Goal: Task Accomplishment & Management: Manage account settings

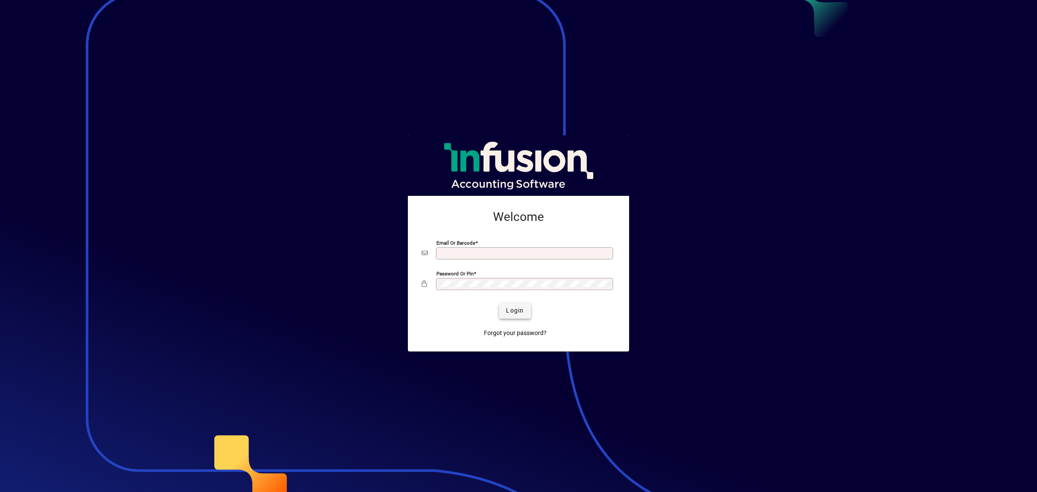
type input "**********"
click at [514, 313] on span "Login" at bounding box center [515, 310] width 18 height 9
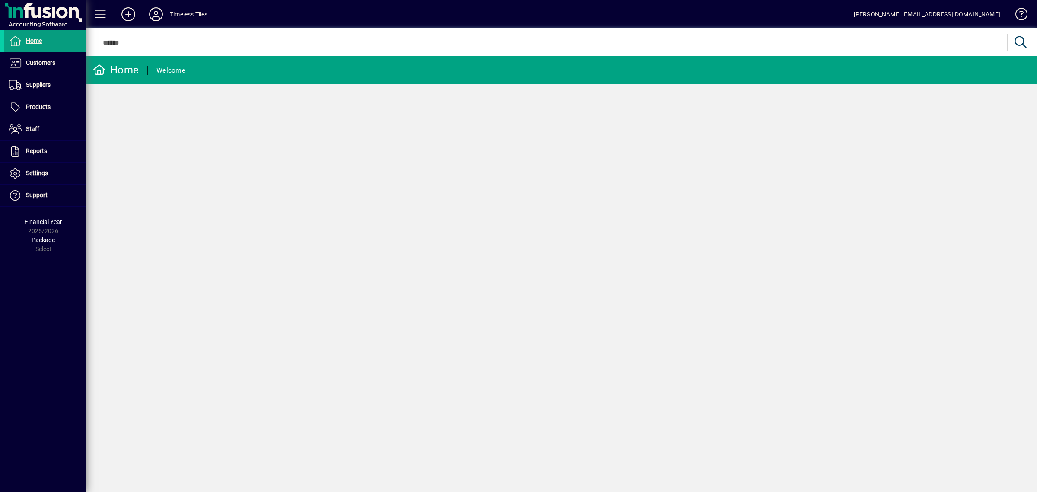
click at [240, 37] on div at bounding box center [561, 33] width 951 height 10
click at [57, 112] on span at bounding box center [45, 107] width 82 height 21
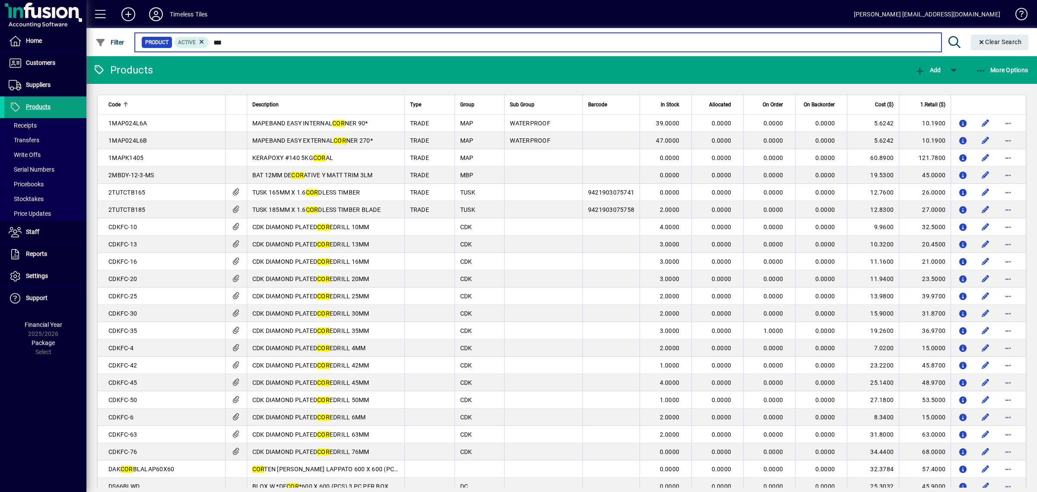
type input "***"
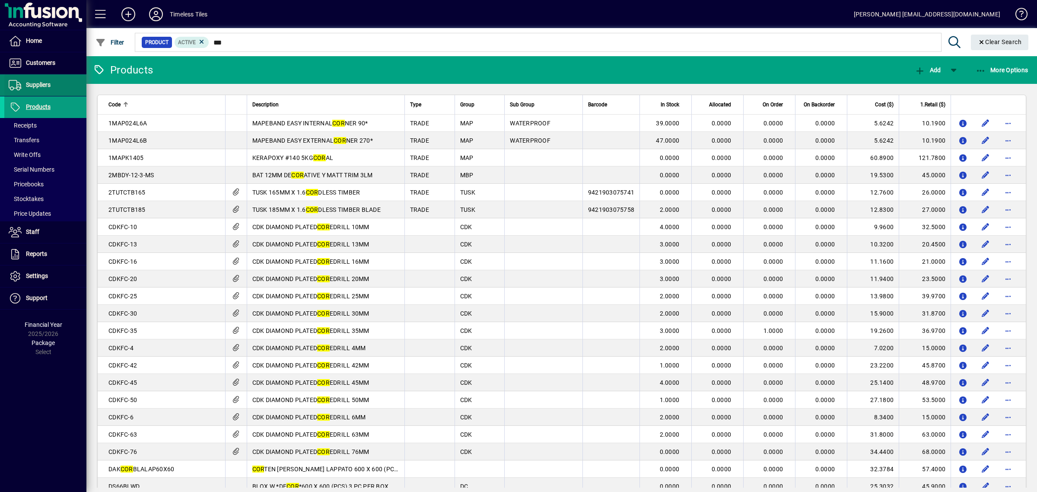
drag, startPoint x: 27, startPoint y: 79, endPoint x: 47, endPoint y: 88, distance: 21.7
click at [27, 79] on span at bounding box center [45, 85] width 82 height 21
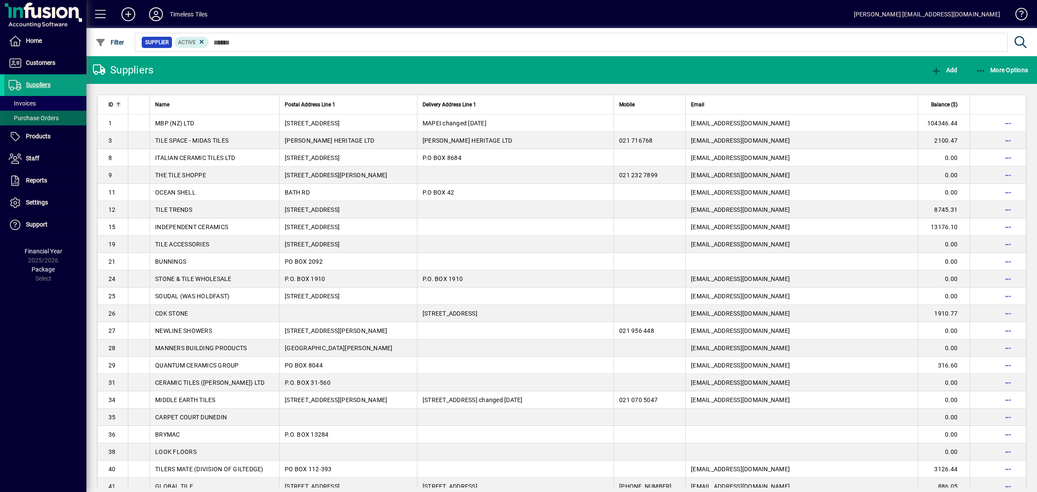
click at [48, 118] on span "Purchase Orders" at bounding box center [34, 118] width 50 height 7
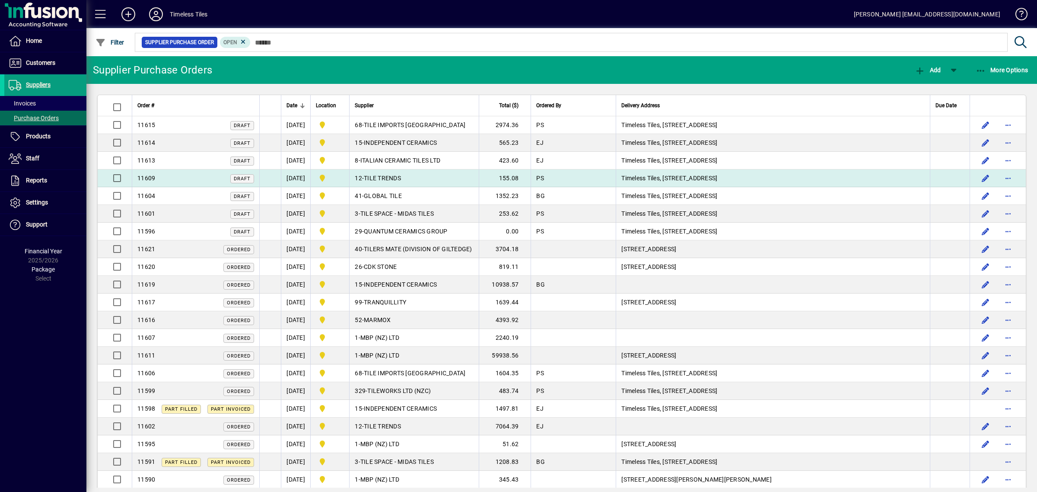
click at [401, 179] on span "TILE TRENDS" at bounding box center [382, 178] width 37 height 7
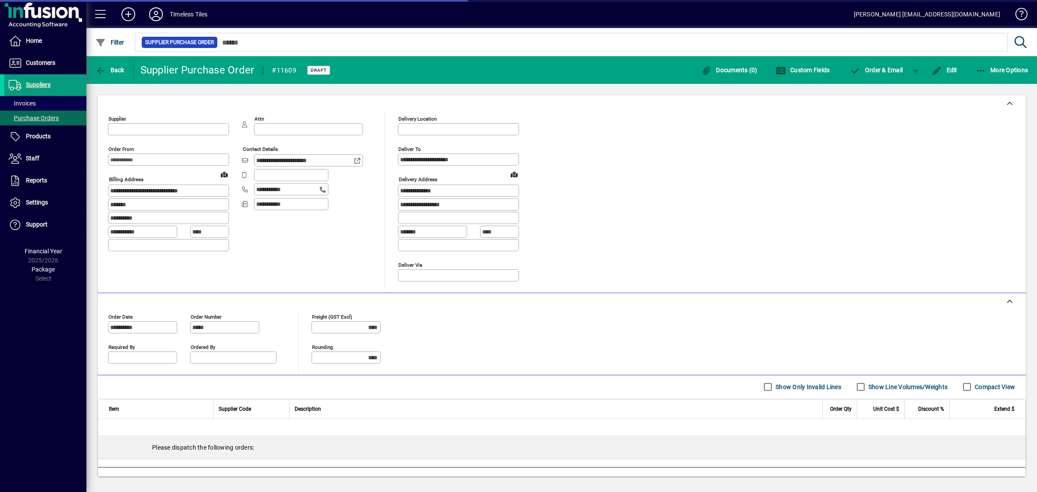
type input "**********"
type input "*******"
type input "**********"
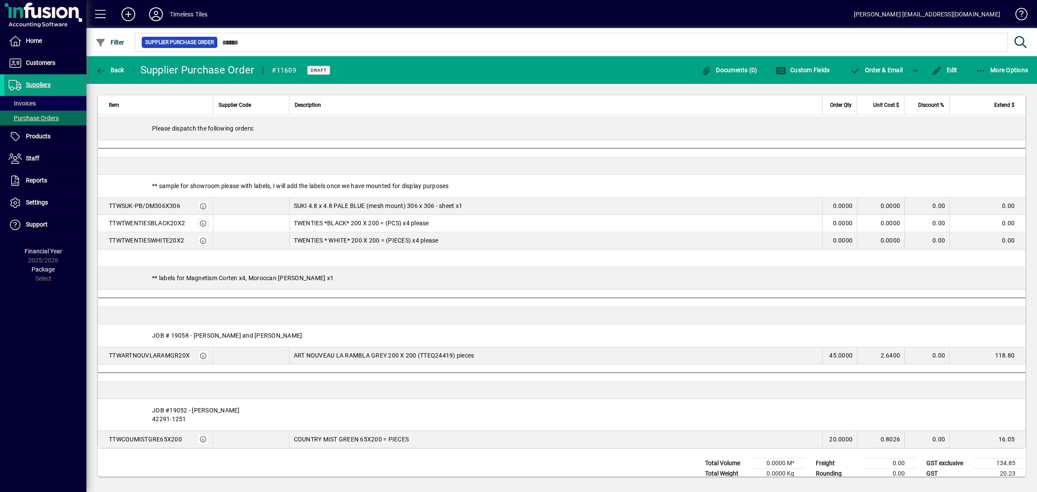
scroll to position [344, 0]
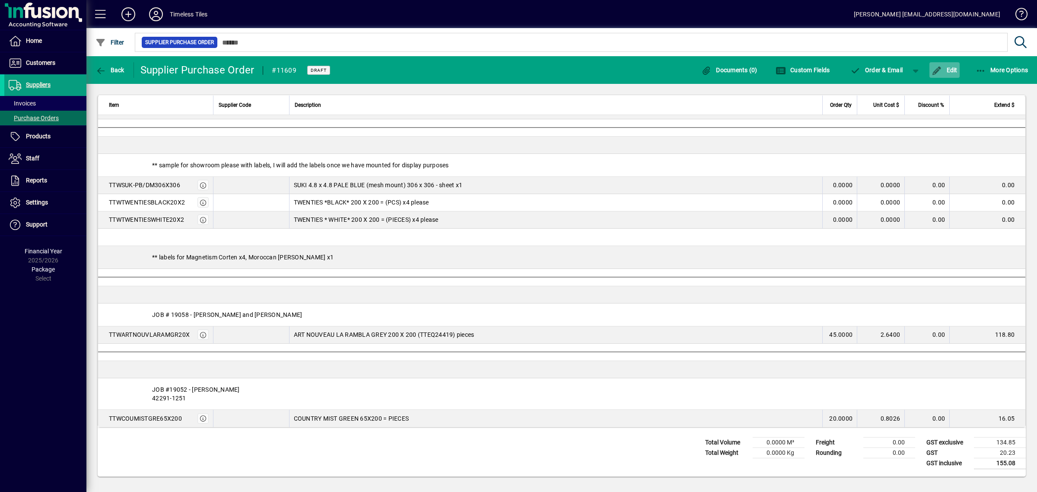
click at [945, 68] on span "Edit" at bounding box center [945, 70] width 26 height 7
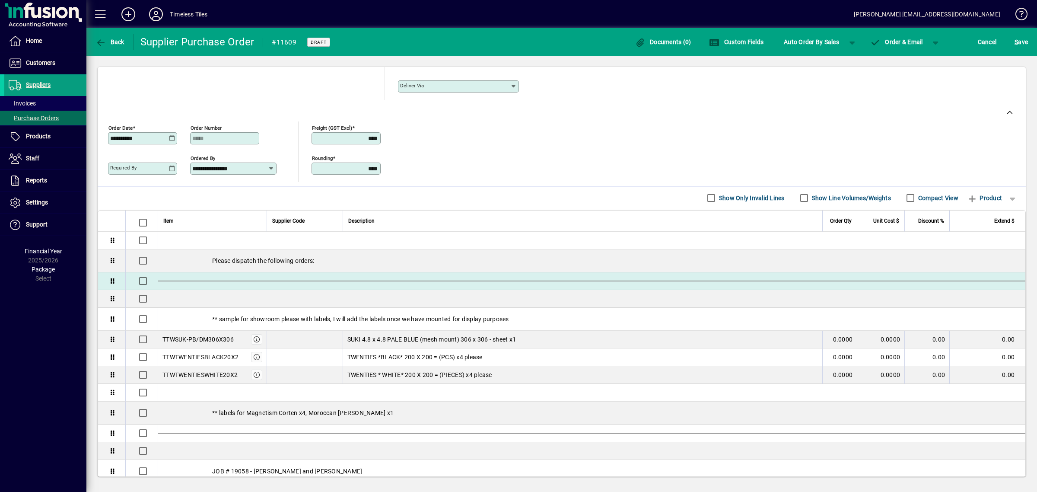
scroll to position [162, 0]
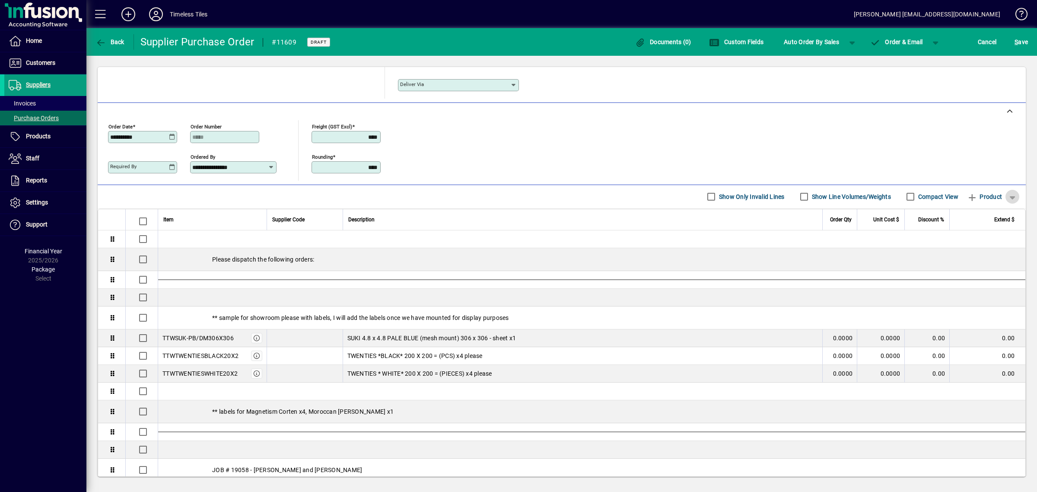
click at [1007, 198] on span "button" at bounding box center [1012, 196] width 21 height 21
click at [958, 243] on span "Separator" at bounding box center [958, 248] width 36 height 10
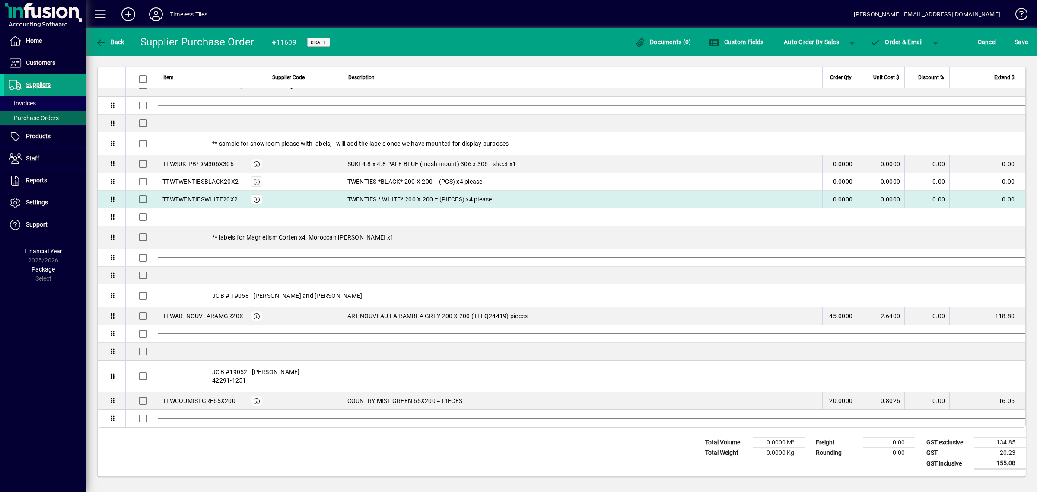
scroll to position [0, 0]
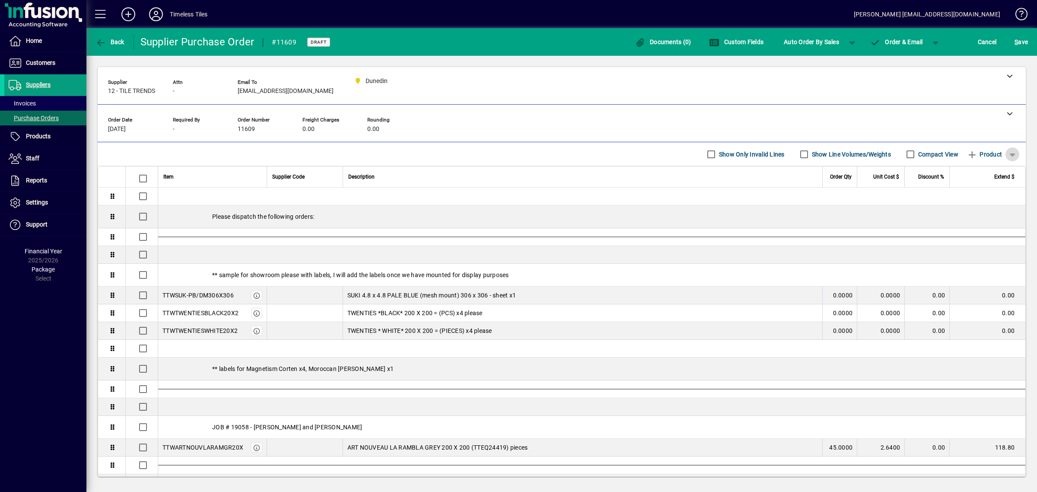
click at [1010, 150] on span "button" at bounding box center [1012, 154] width 21 height 21
click at [967, 183] on span "button" at bounding box center [974, 188] width 76 height 21
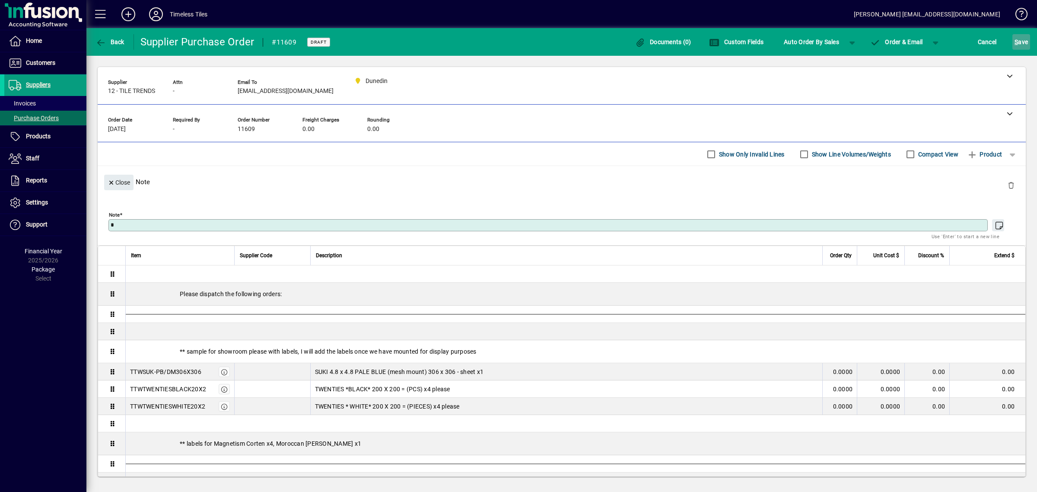
drag, startPoint x: 1027, startPoint y: 40, endPoint x: 1018, endPoint y: 44, distance: 9.3
click at [1025, 41] on span "S ave" at bounding box center [1021, 42] width 13 height 14
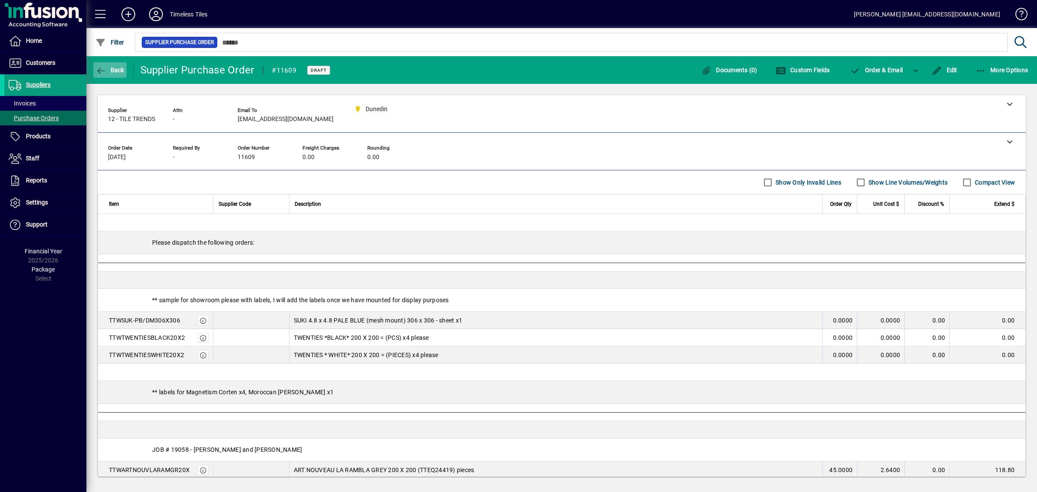
click at [102, 67] on icon "button" at bounding box center [101, 71] width 11 height 9
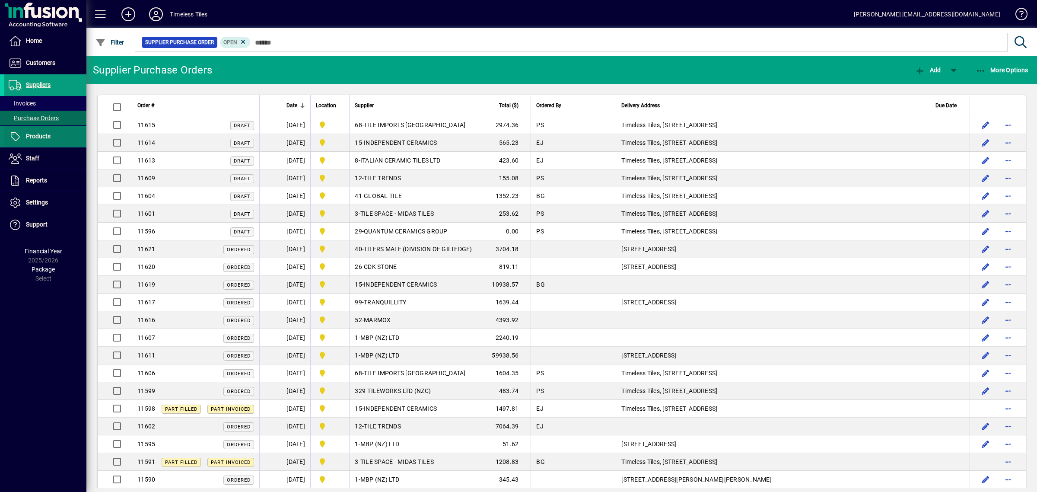
click at [33, 137] on span "Products" at bounding box center [38, 136] width 25 height 7
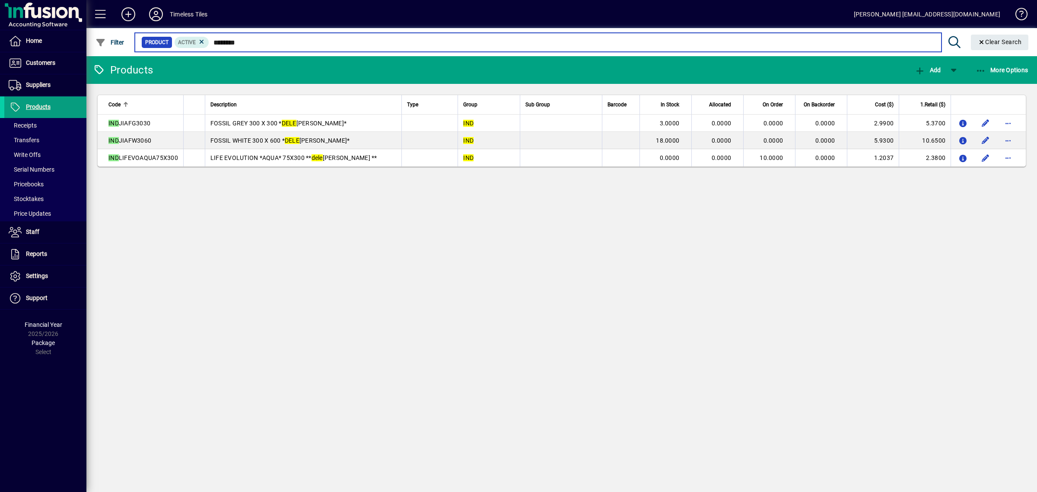
drag, startPoint x: 253, startPoint y: 38, endPoint x: 216, endPoint y: 39, distance: 36.8
click at [216, 39] on input "********" at bounding box center [571, 42] width 725 height 12
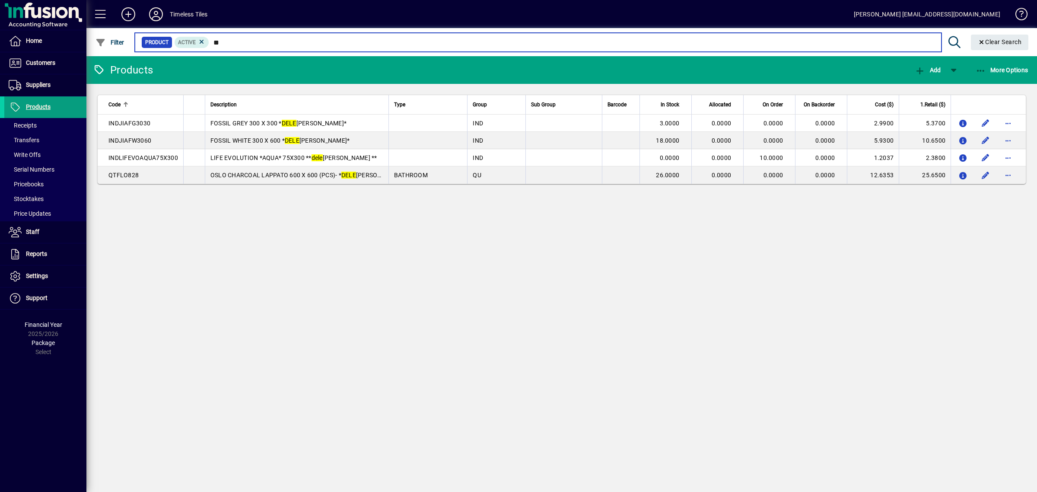
type input "*"
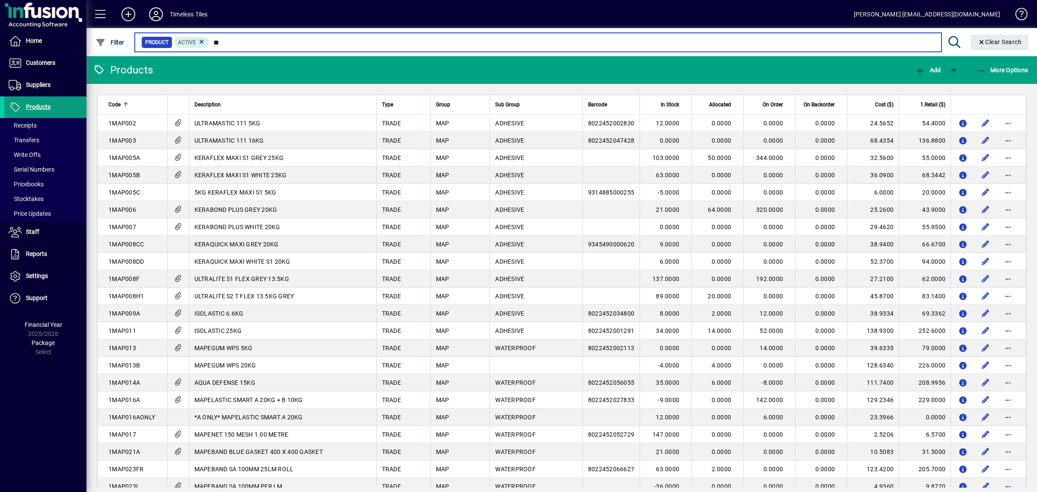
type input "*"
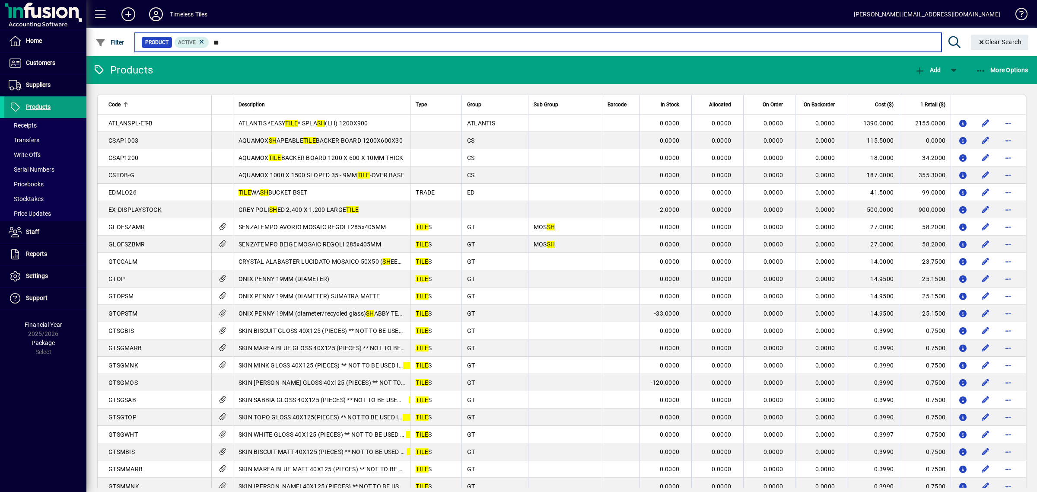
type input "*"
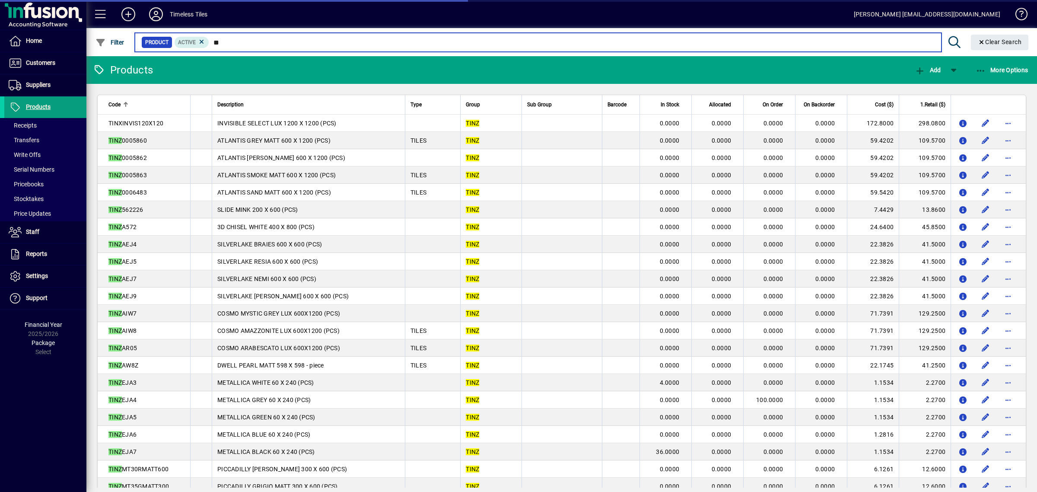
type input "*"
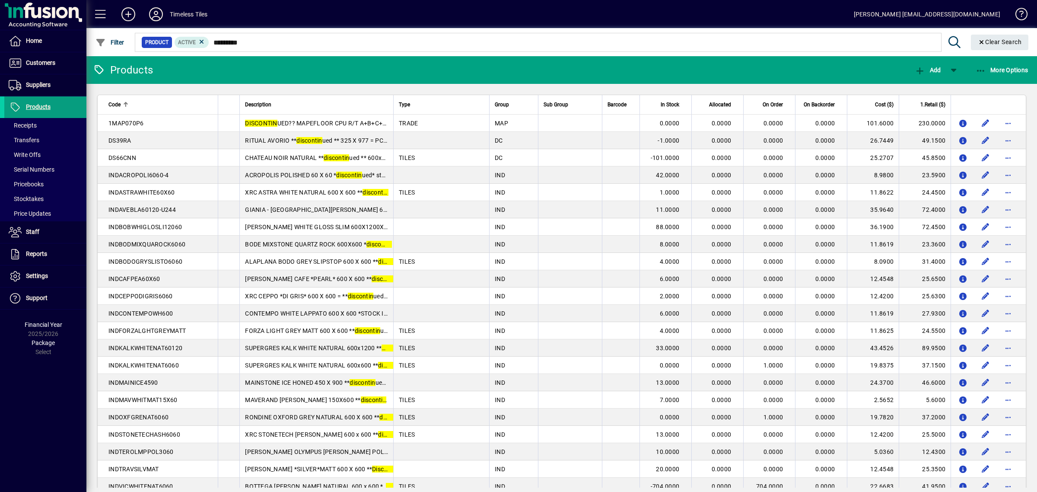
scroll to position [692, 0]
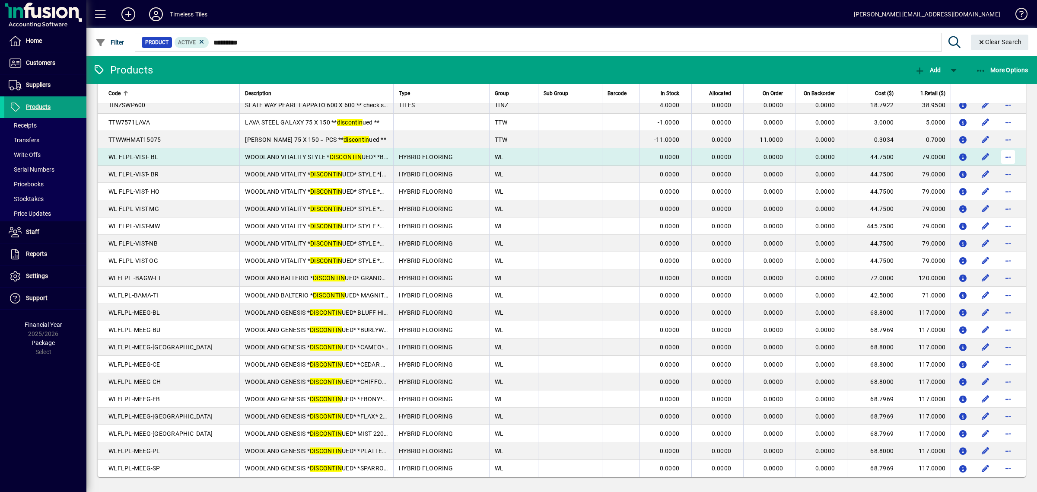
type input "*********"
click at [1002, 155] on span "button" at bounding box center [1008, 157] width 21 height 21
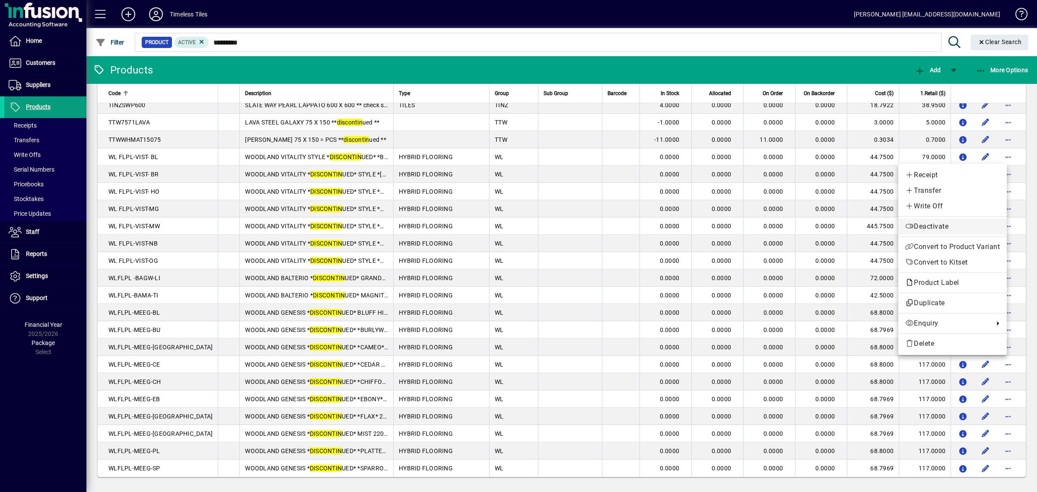
click at [933, 230] on span "Deactivate" at bounding box center [953, 226] width 95 height 10
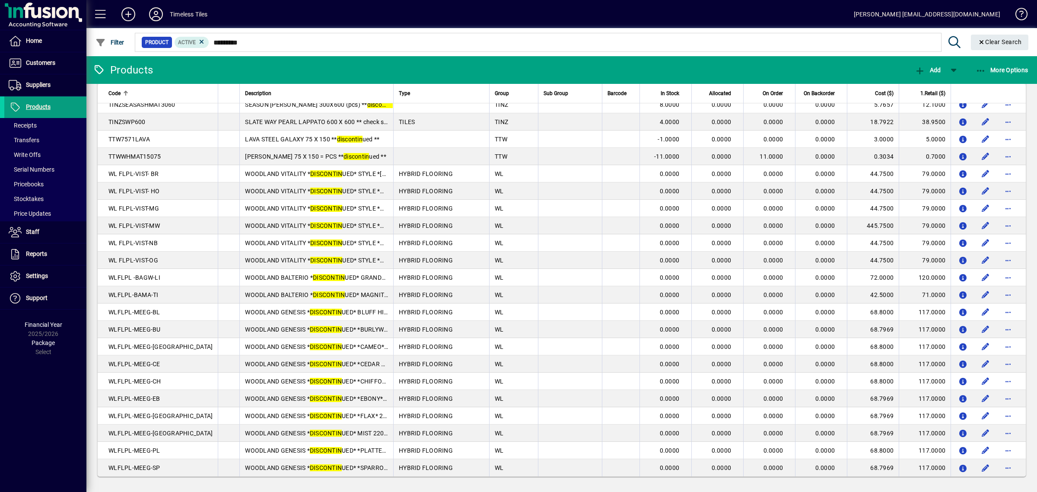
scroll to position [675, 0]
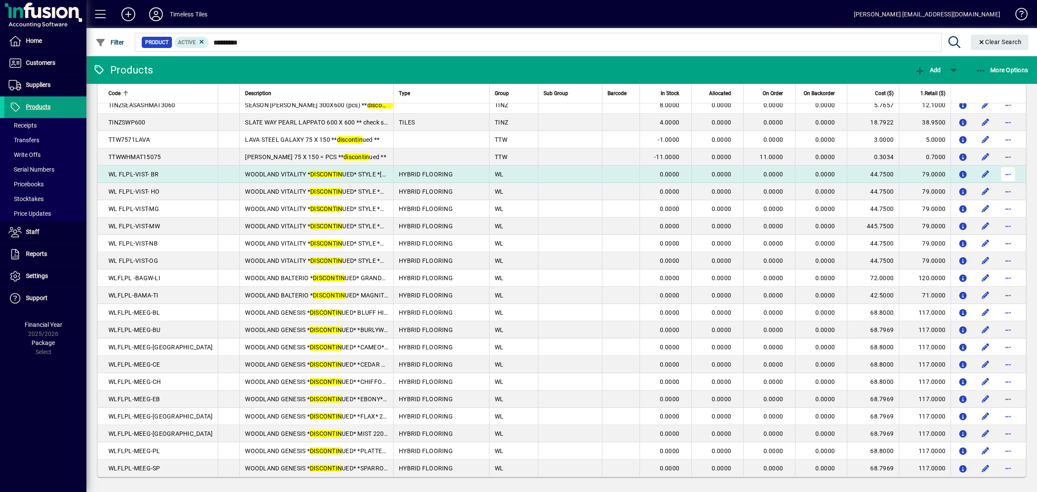
click at [1003, 174] on span "button" at bounding box center [1008, 174] width 21 height 21
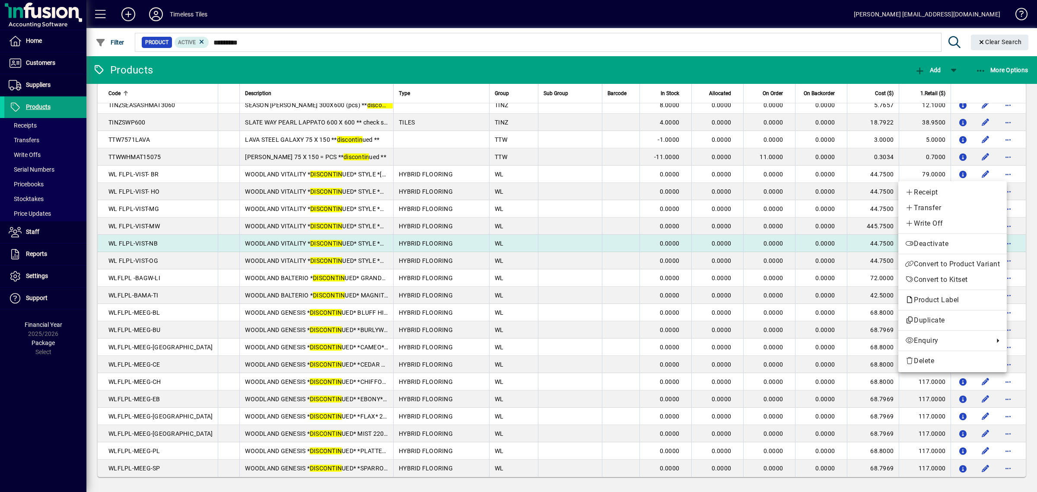
drag, startPoint x: 951, startPoint y: 246, endPoint x: 954, endPoint y: 240, distance: 5.8
click at [951, 245] on span "Deactivate" at bounding box center [953, 244] width 95 height 10
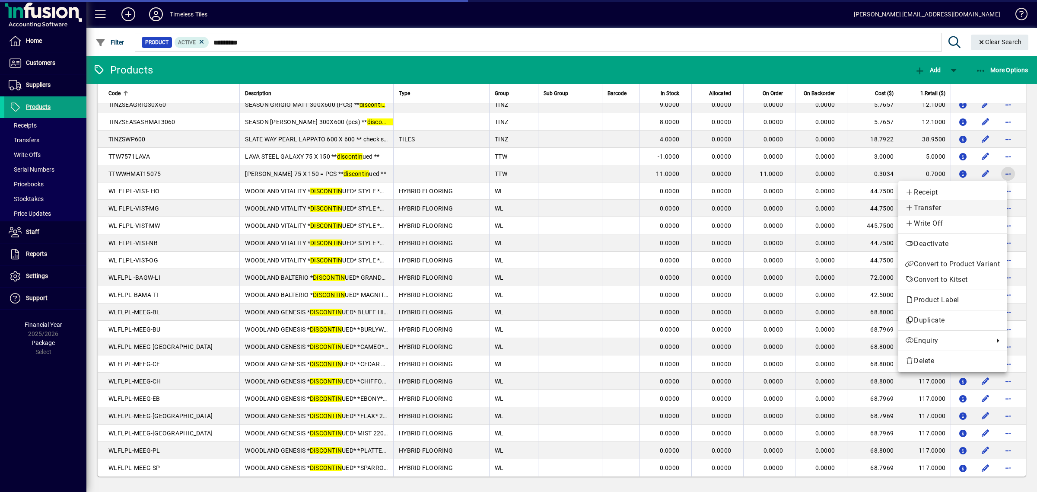
scroll to position [658, 0]
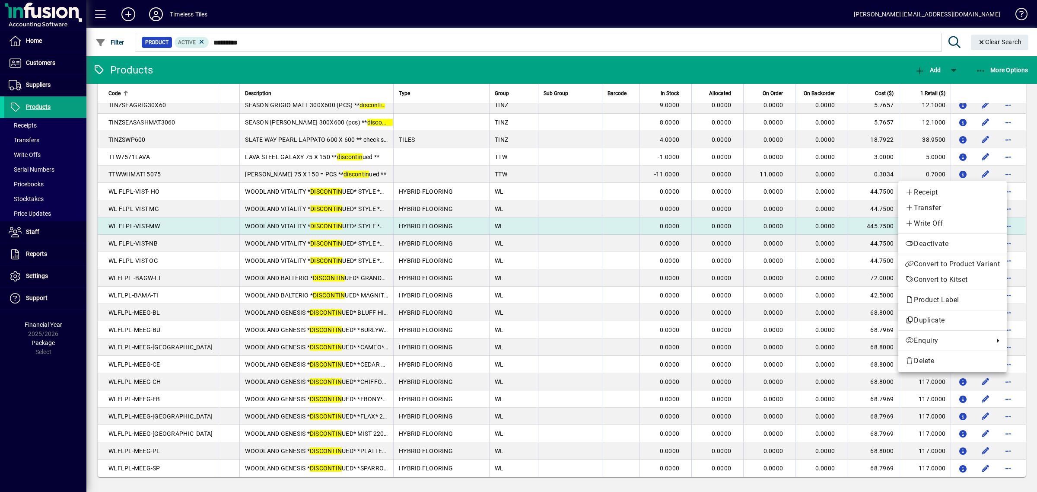
drag, startPoint x: 924, startPoint y: 241, endPoint x: 949, endPoint y: 217, distance: 34.6
click at [925, 239] on span "Deactivate" at bounding box center [953, 244] width 95 height 10
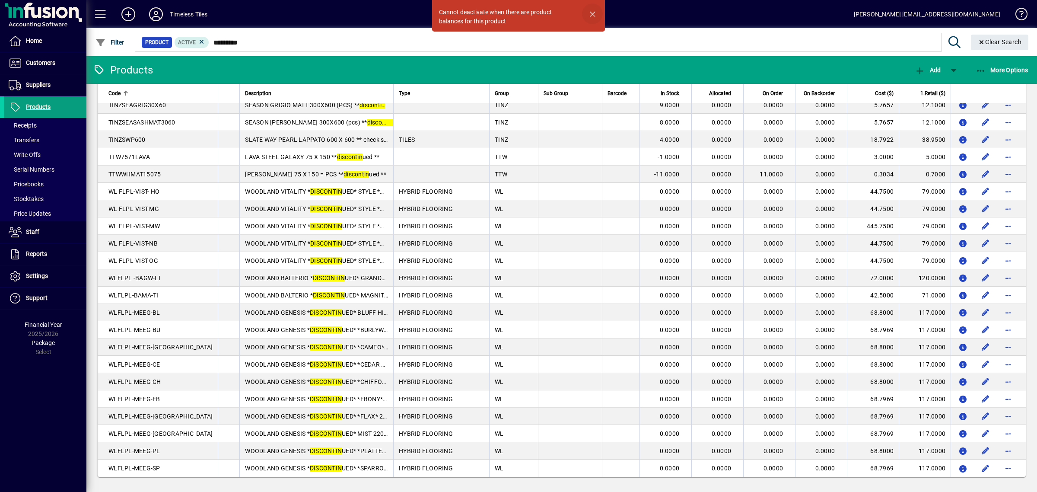
click at [594, 11] on span "button" at bounding box center [592, 13] width 21 height 21
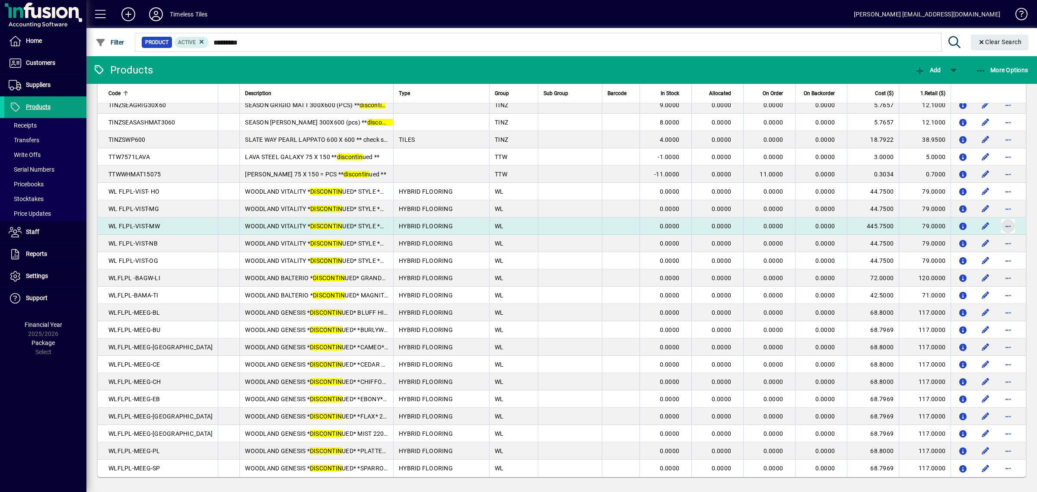
click at [998, 226] on span "button" at bounding box center [1008, 226] width 21 height 21
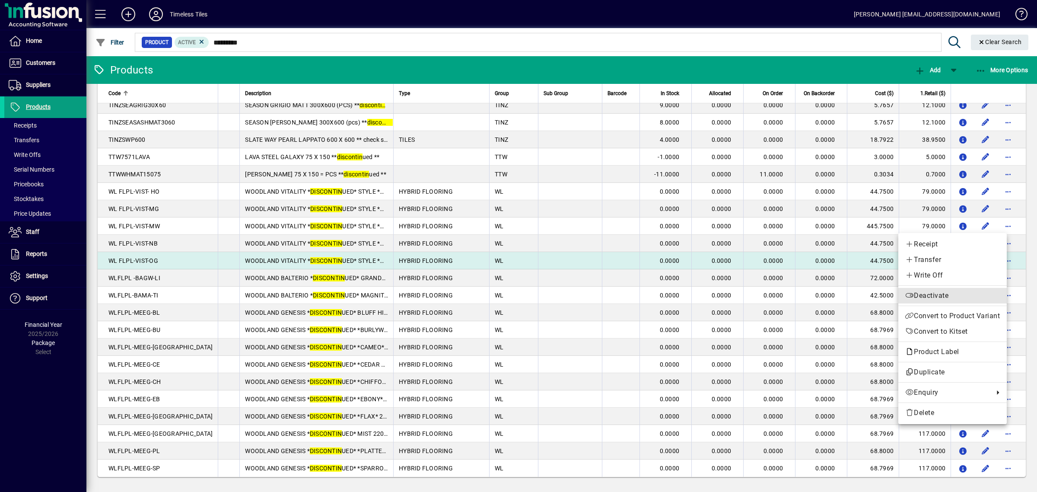
drag, startPoint x: 951, startPoint y: 294, endPoint x: 982, endPoint y: 263, distance: 44.3
click at [952, 291] on span "Deactivate" at bounding box center [953, 295] width 95 height 10
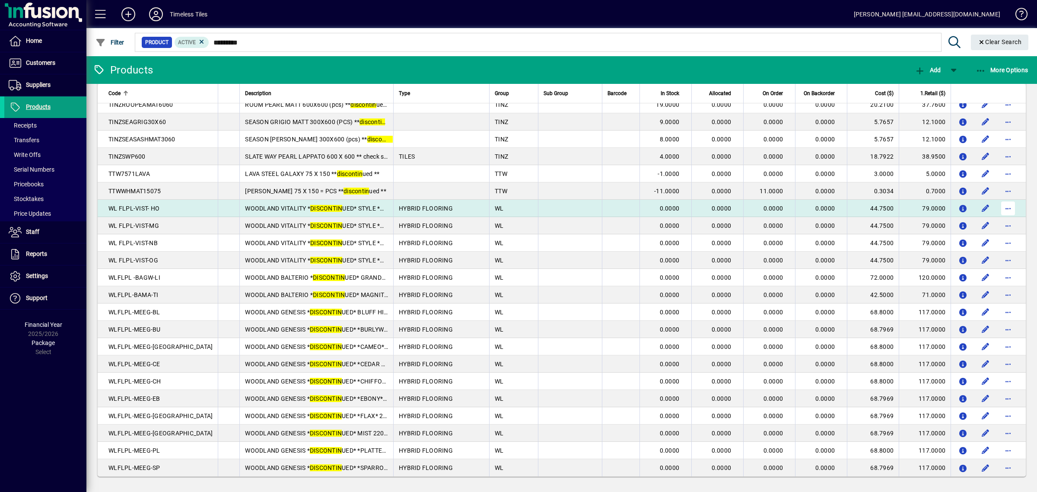
scroll to position [641, 0]
click at [1003, 211] on span "button" at bounding box center [1008, 208] width 21 height 21
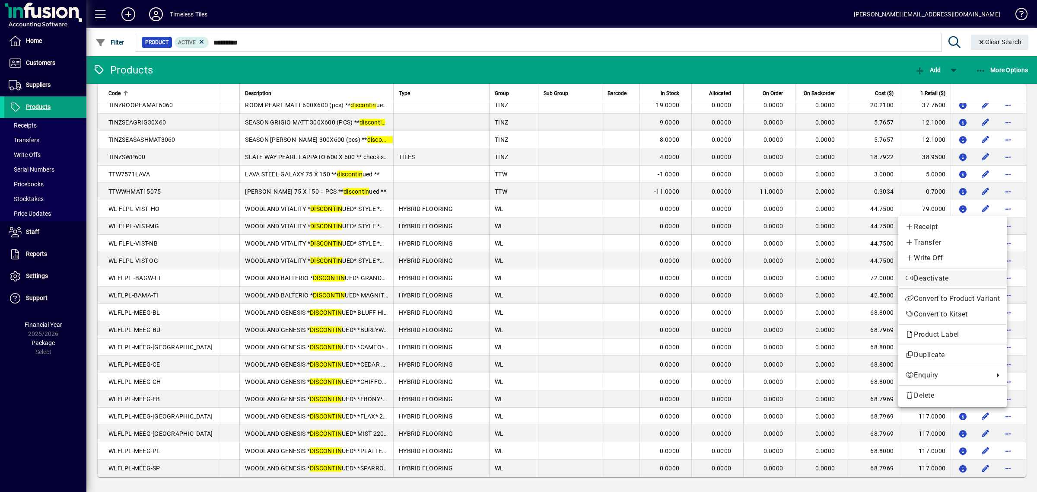
click at [932, 276] on span "Deactivate" at bounding box center [953, 278] width 95 height 10
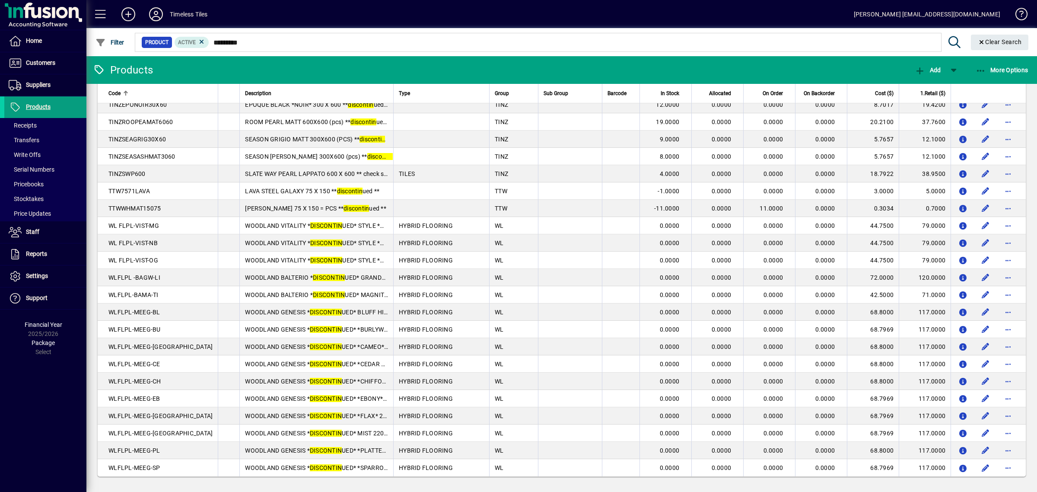
scroll to position [623, 0]
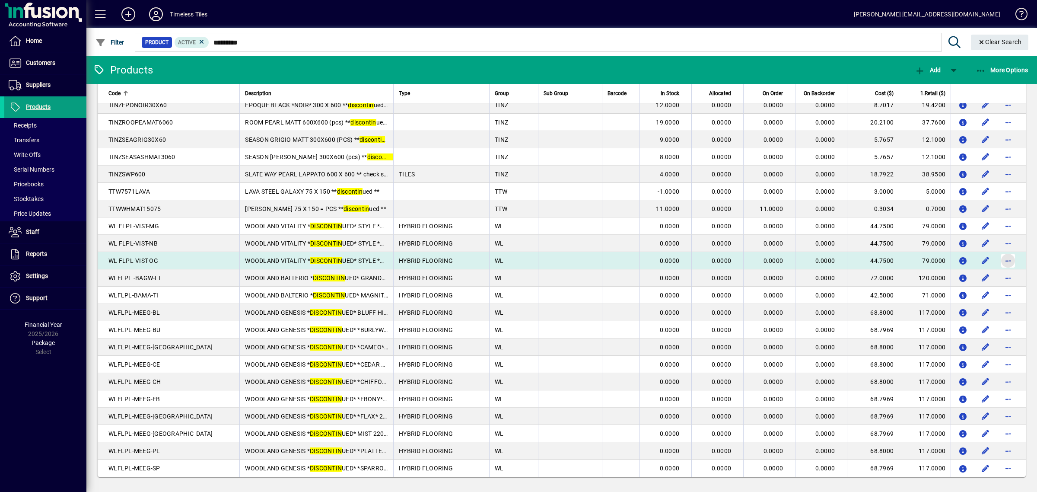
click at [999, 261] on span "button" at bounding box center [1008, 260] width 21 height 21
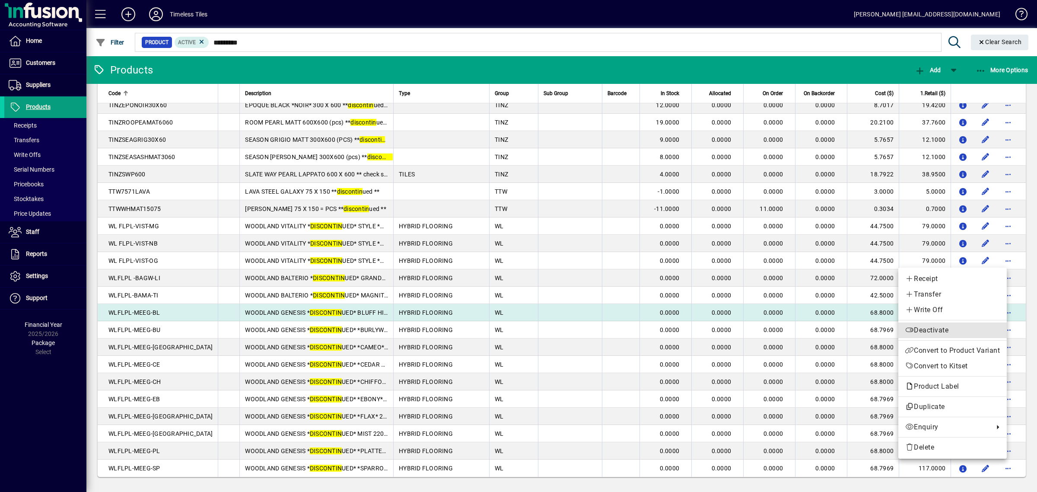
drag, startPoint x: 933, startPoint y: 327, endPoint x: 957, endPoint y: 307, distance: 31.3
click at [934, 327] on span "Deactivate" at bounding box center [953, 330] width 95 height 10
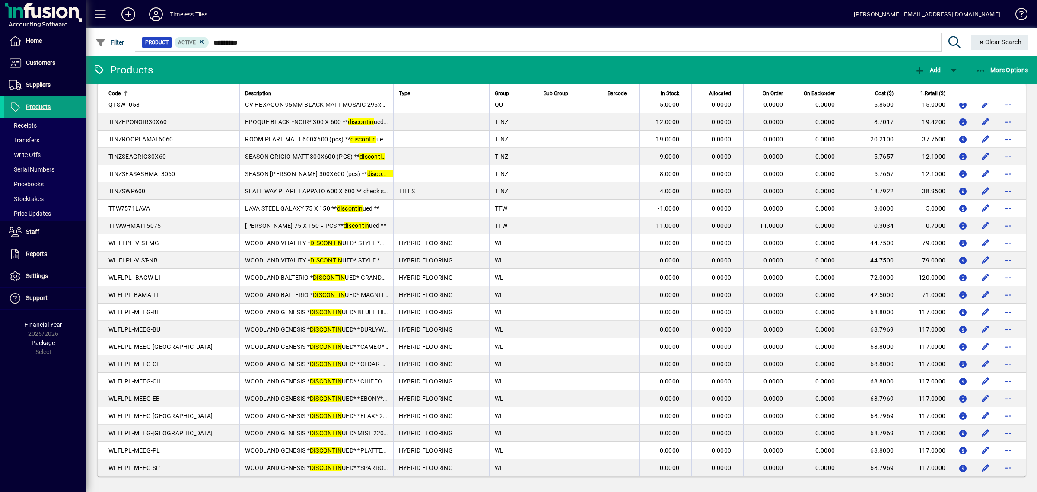
scroll to position [606, 0]
click at [1002, 244] on span "button" at bounding box center [1008, 243] width 21 height 21
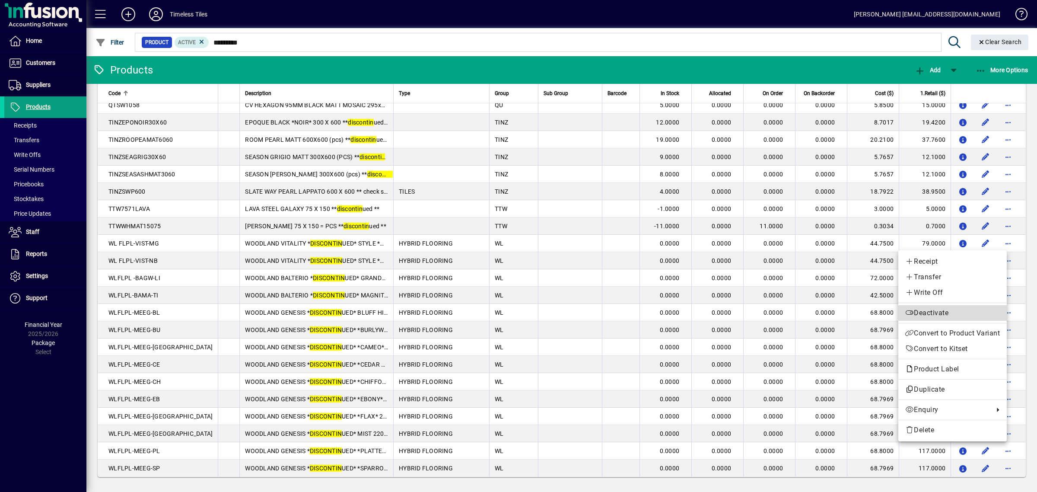
click at [955, 312] on span "Deactivate" at bounding box center [953, 313] width 95 height 10
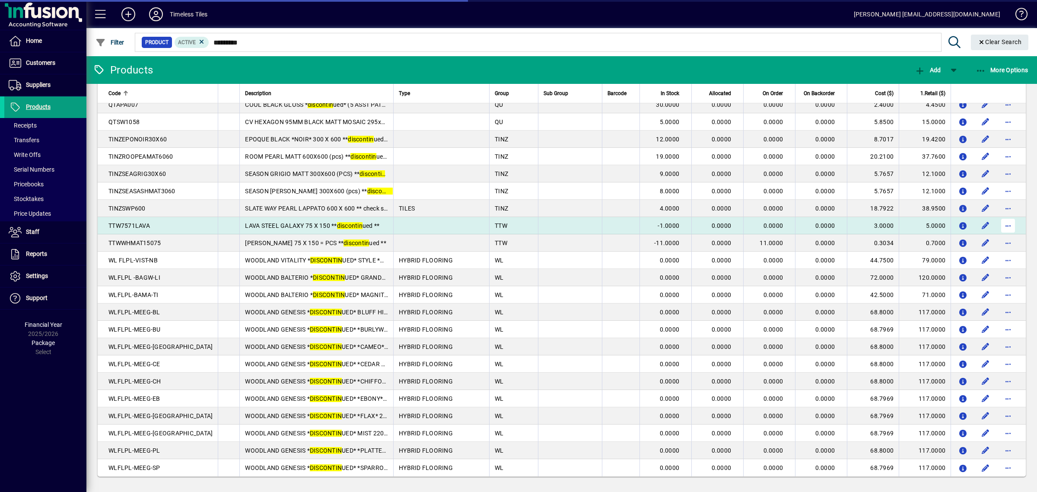
scroll to position [589, 0]
click at [999, 225] on span "button" at bounding box center [1008, 226] width 21 height 21
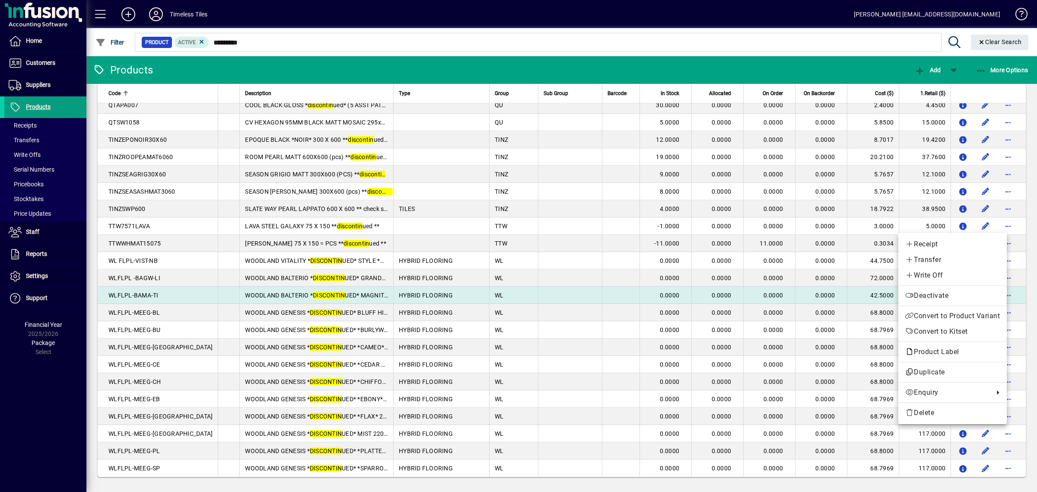
click at [930, 299] on span "Deactivate" at bounding box center [953, 295] width 95 height 10
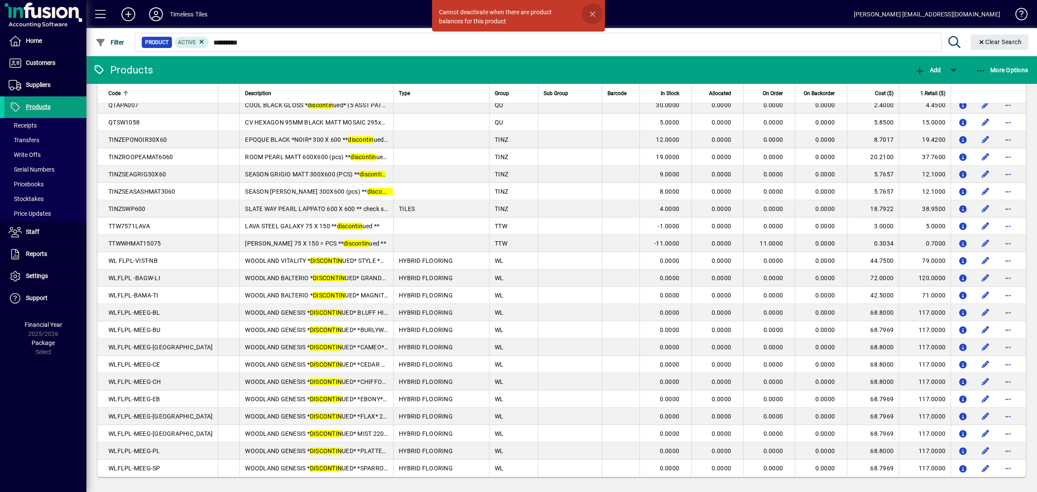
click at [594, 12] on span "button" at bounding box center [592, 13] width 21 height 21
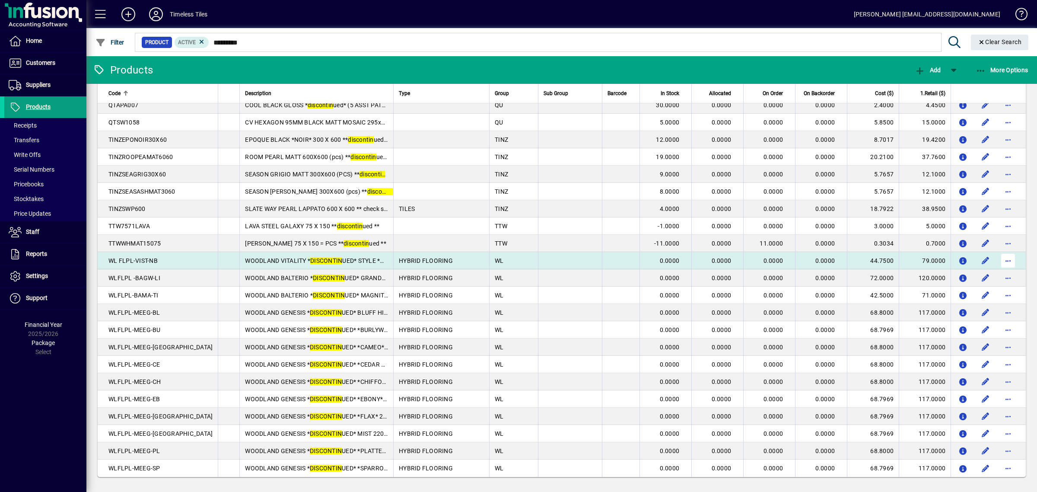
click at [1002, 258] on span "button" at bounding box center [1008, 260] width 21 height 21
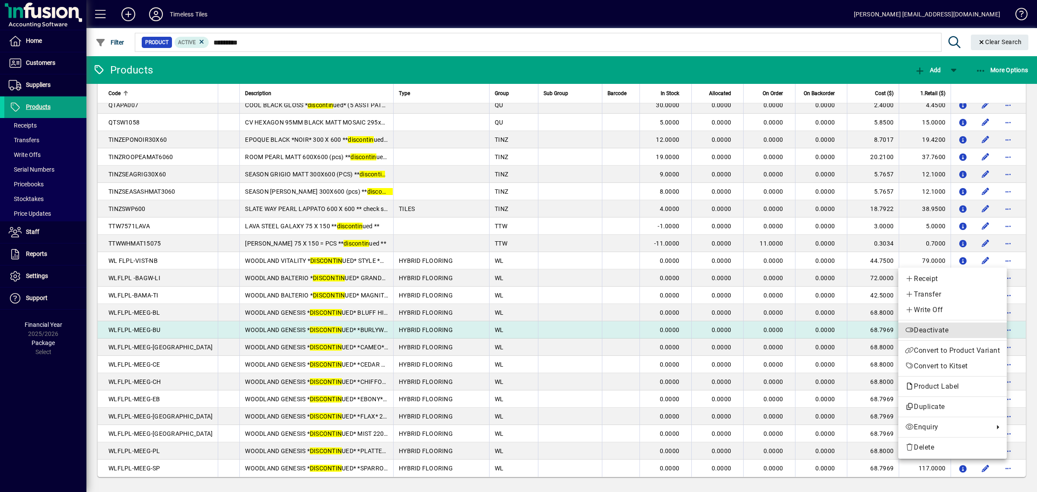
click at [939, 329] on span "Deactivate" at bounding box center [953, 330] width 95 height 10
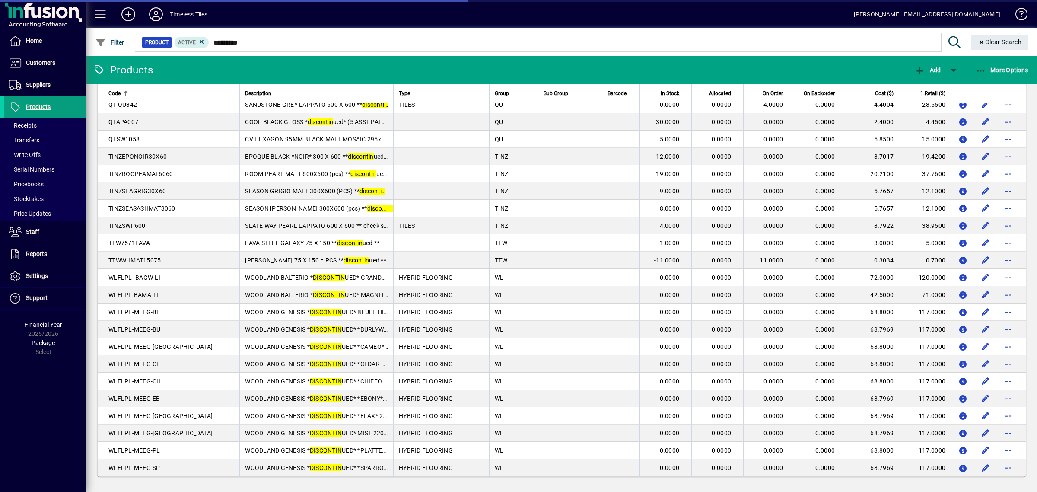
scroll to position [571, 0]
click at [1002, 258] on span "button" at bounding box center [1008, 260] width 21 height 21
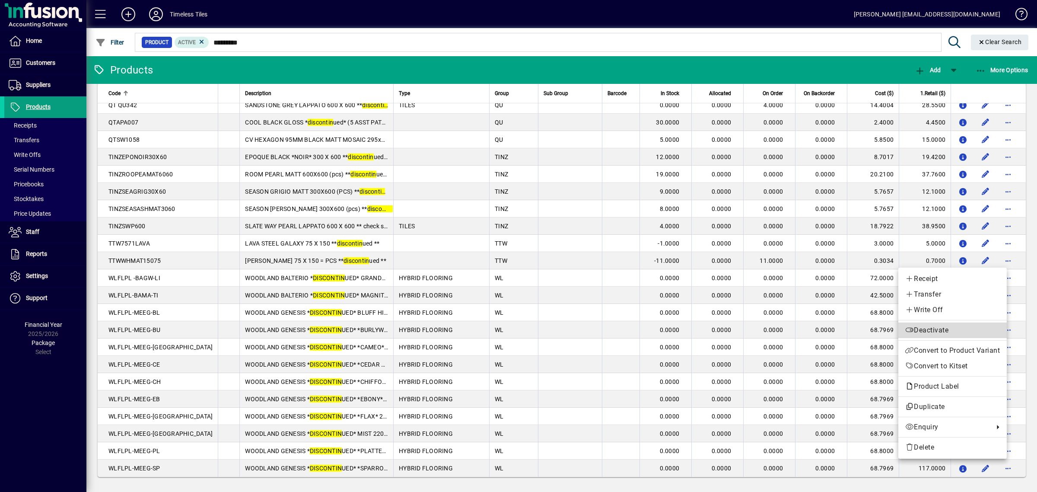
click at [938, 331] on span "Deactivate" at bounding box center [953, 330] width 95 height 10
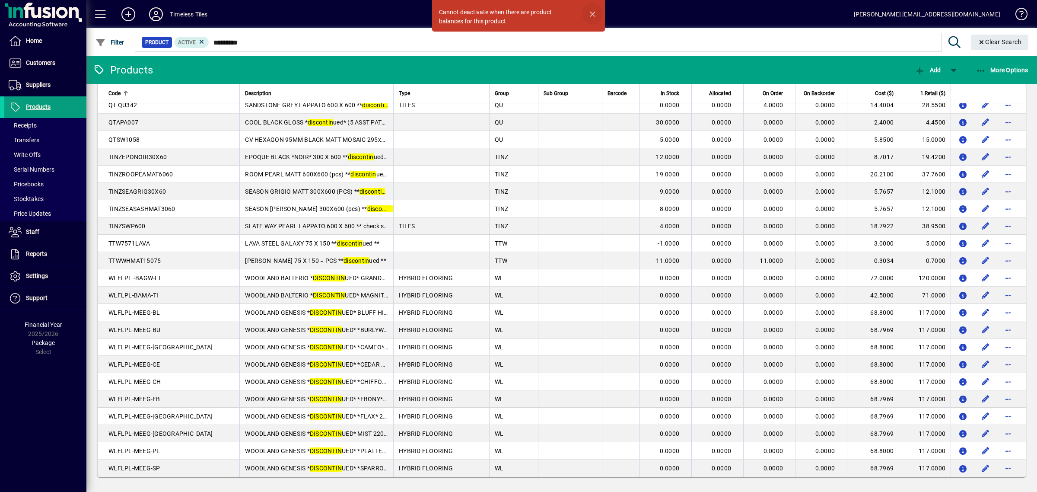
click at [590, 16] on span "button" at bounding box center [592, 13] width 21 height 21
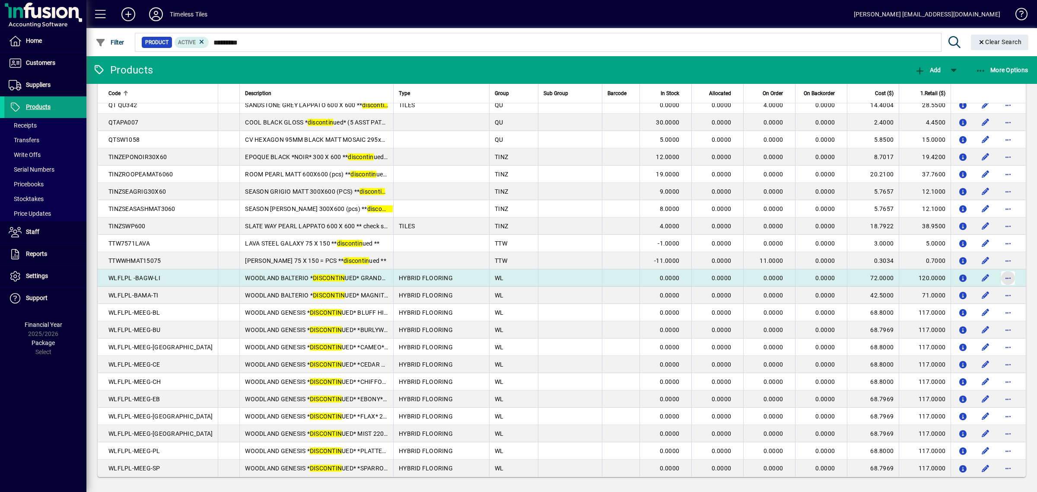
click at [999, 280] on span "button" at bounding box center [1008, 278] width 21 height 21
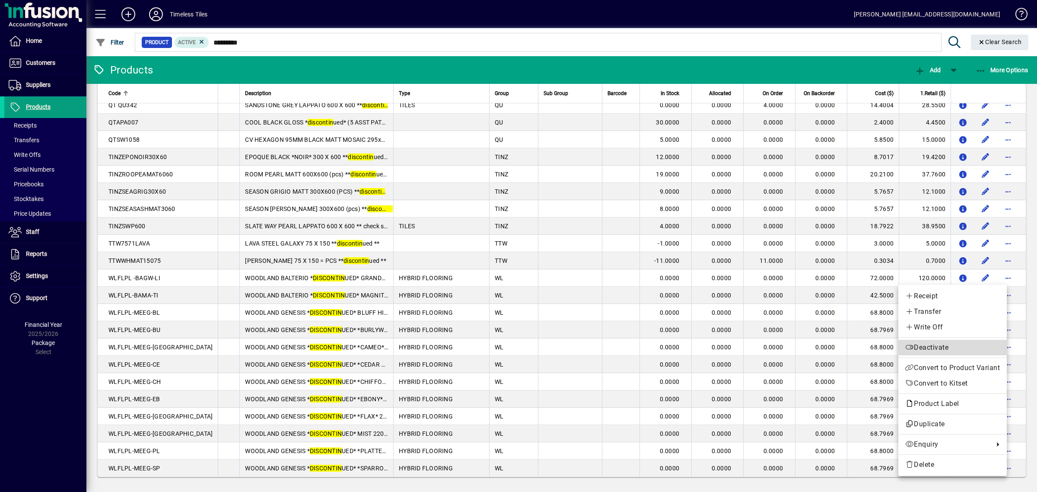
click at [956, 345] on span "Deactivate" at bounding box center [953, 347] width 95 height 10
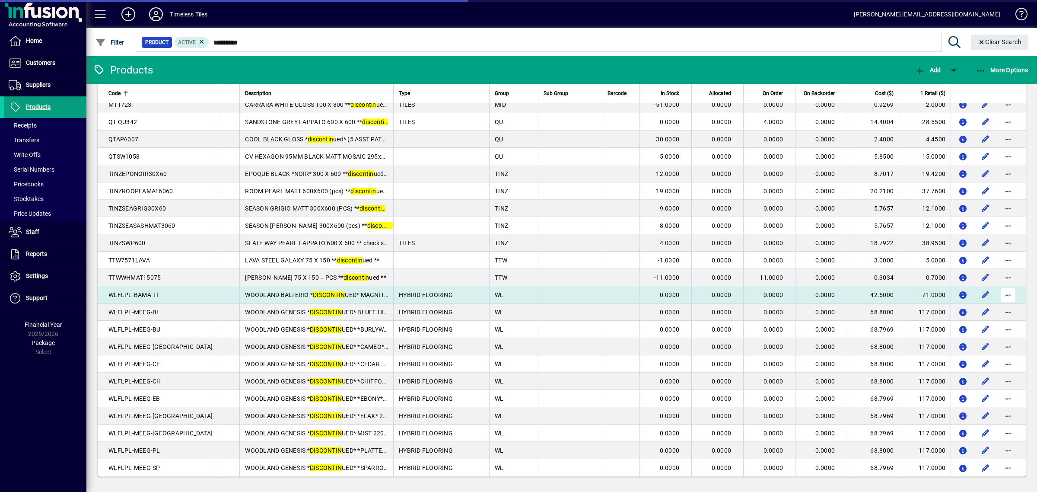
scroll to position [554, 0]
click at [999, 291] on span "button" at bounding box center [1008, 295] width 21 height 21
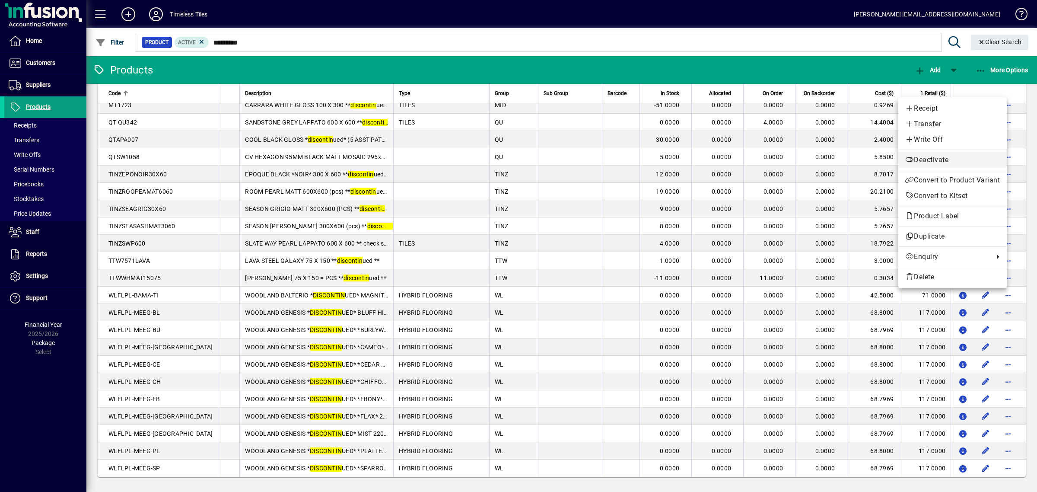
click at [921, 161] on span "Deactivate" at bounding box center [953, 160] width 95 height 10
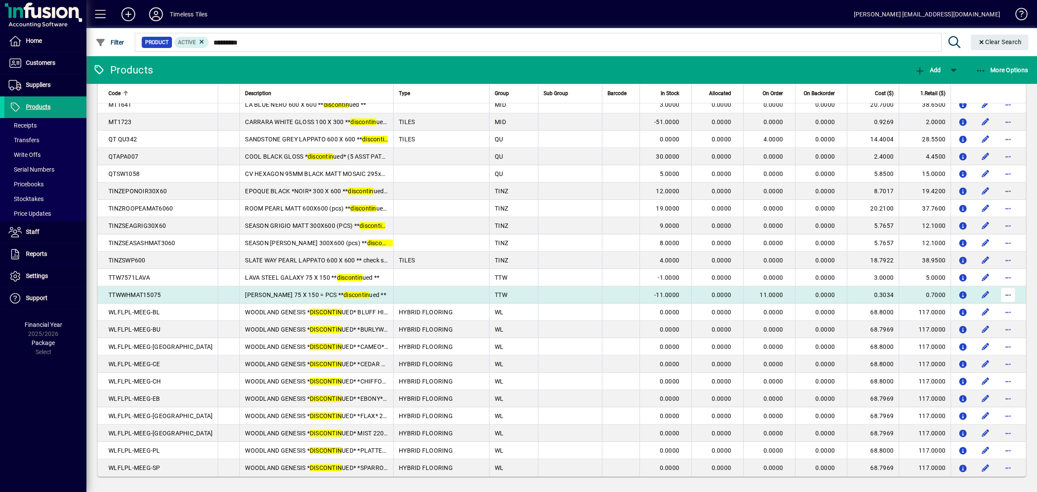
scroll to position [537, 0]
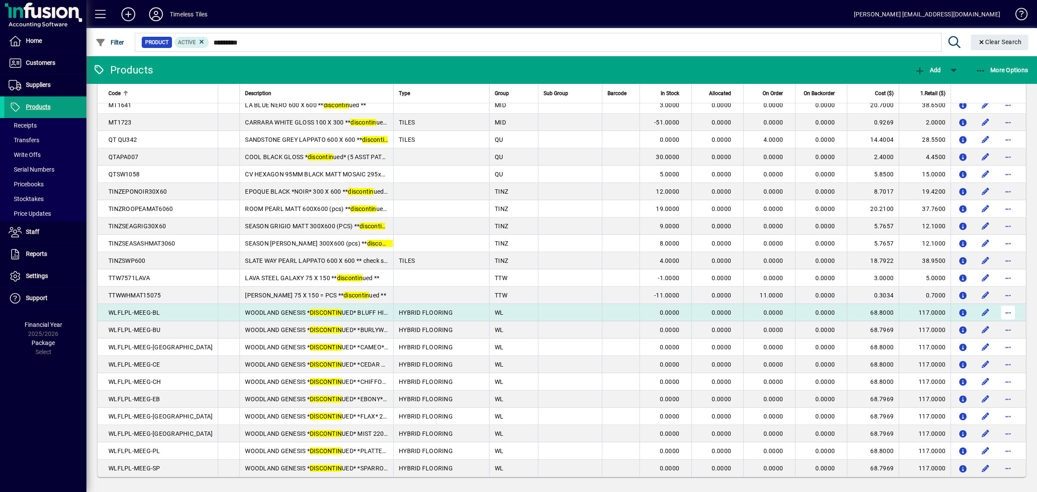
click at [1002, 314] on span "button" at bounding box center [1008, 312] width 21 height 21
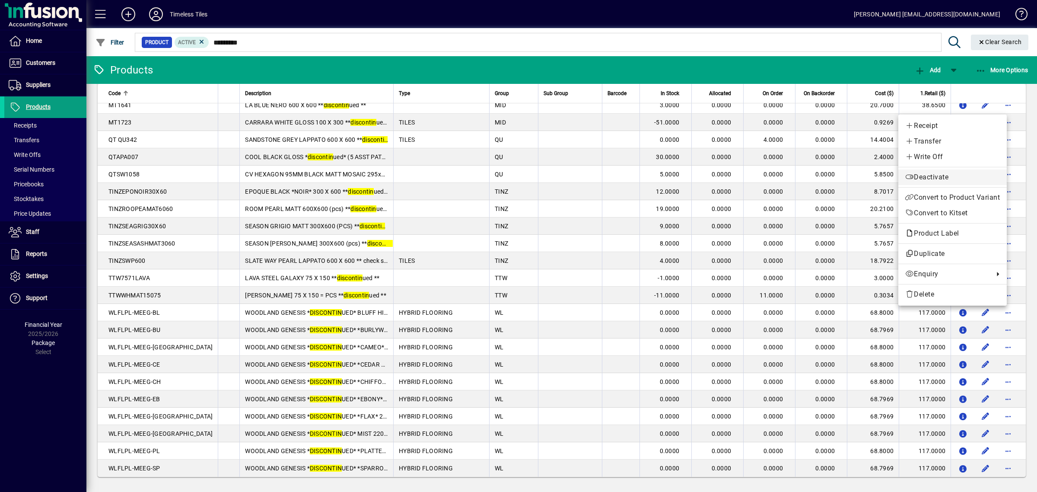
click at [922, 178] on span "Deactivate" at bounding box center [953, 177] width 95 height 10
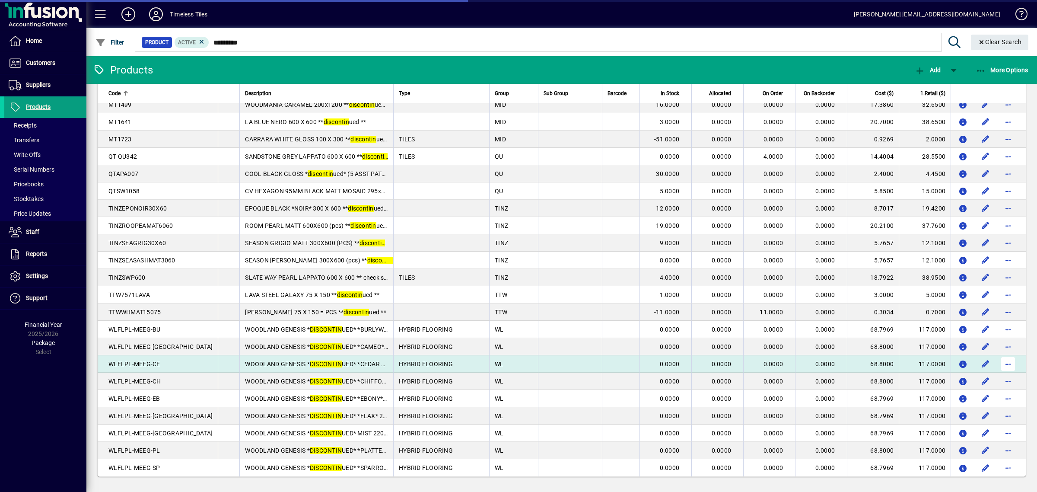
scroll to position [520, 0]
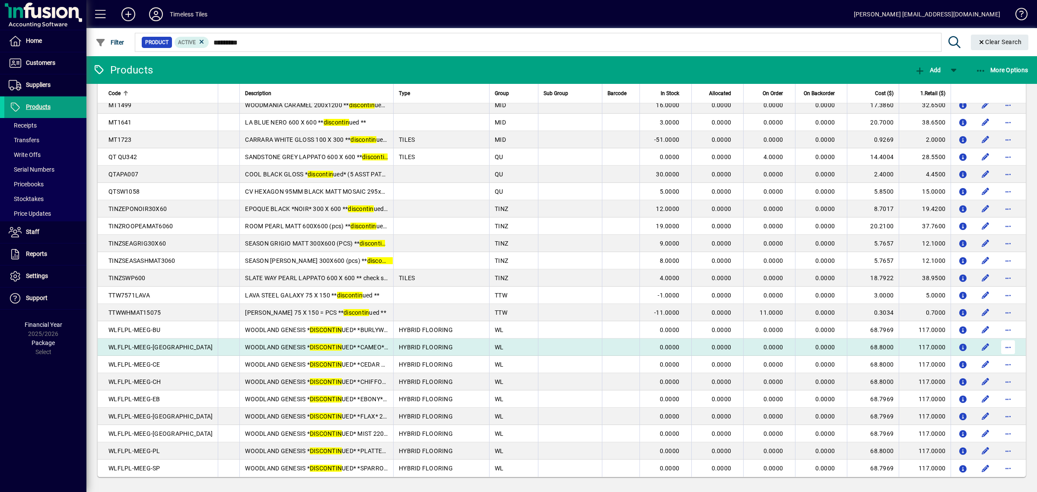
click at [999, 345] on span "button" at bounding box center [1008, 347] width 21 height 21
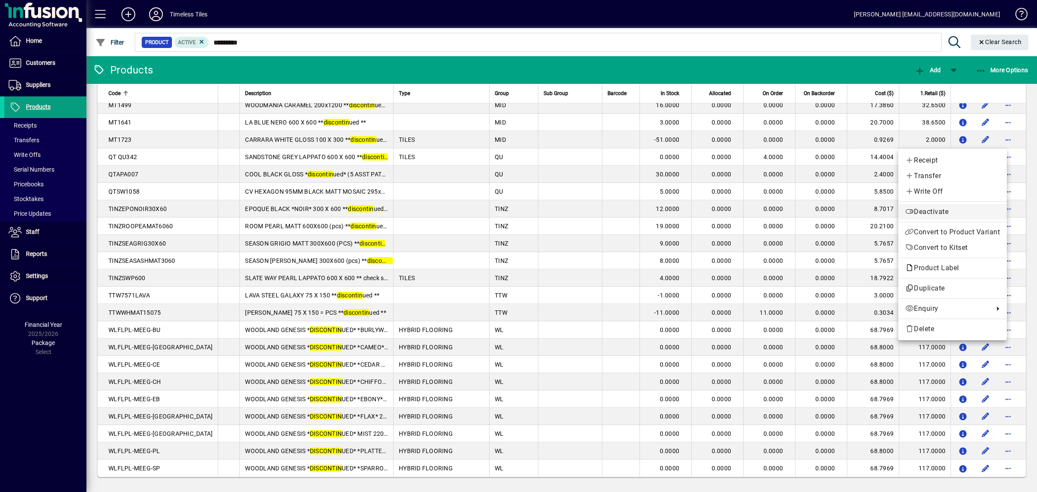
click at [928, 211] on span "Deactivate" at bounding box center [953, 212] width 95 height 10
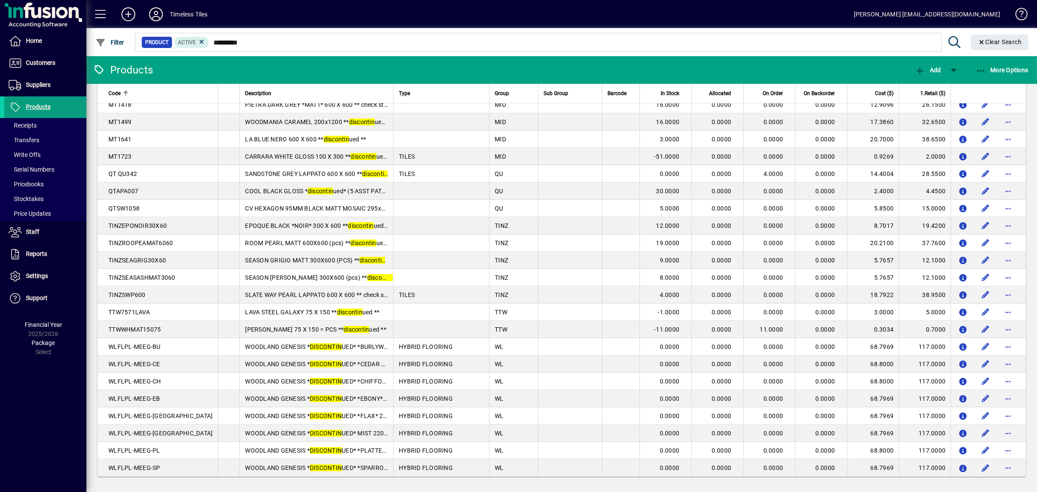
scroll to position [502, 0]
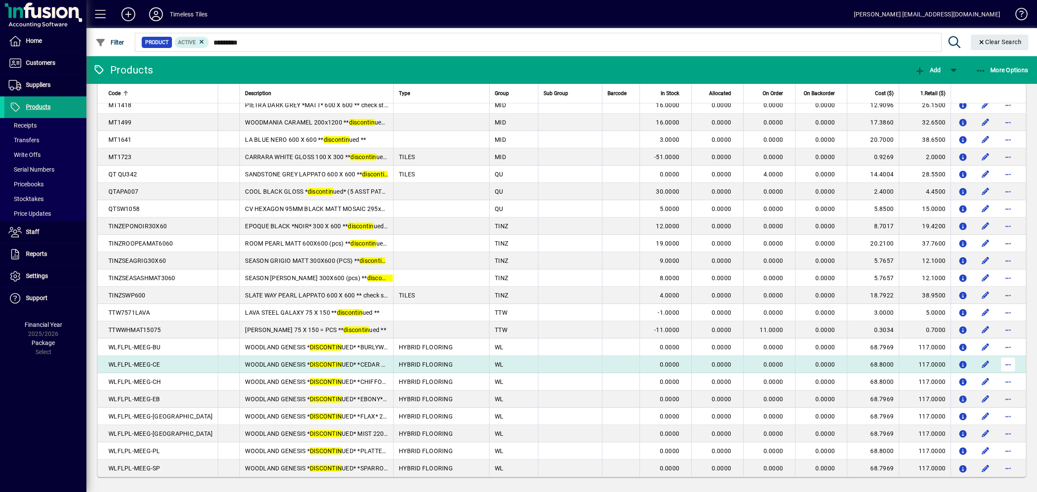
click at [1002, 362] on span "button" at bounding box center [1008, 364] width 21 height 21
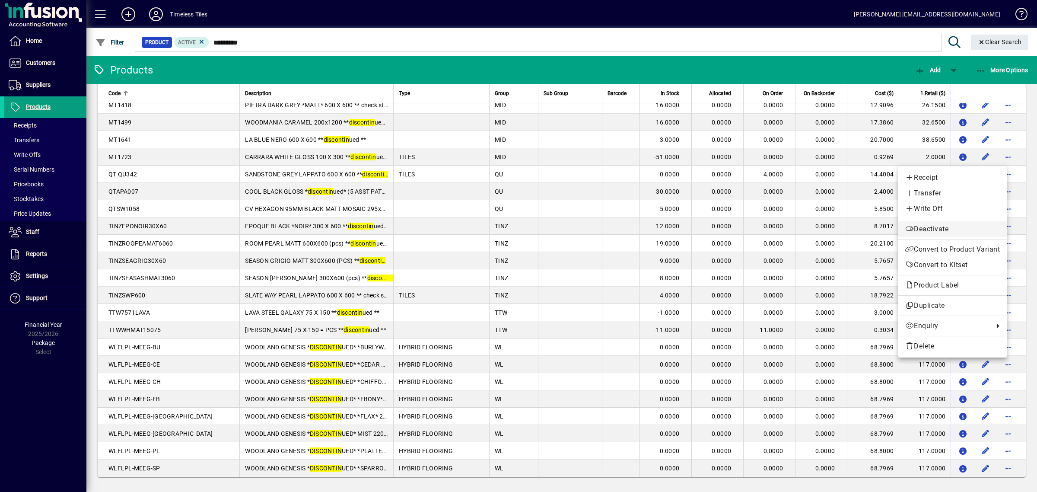
click at [912, 229] on span "Deactivate" at bounding box center [953, 229] width 95 height 10
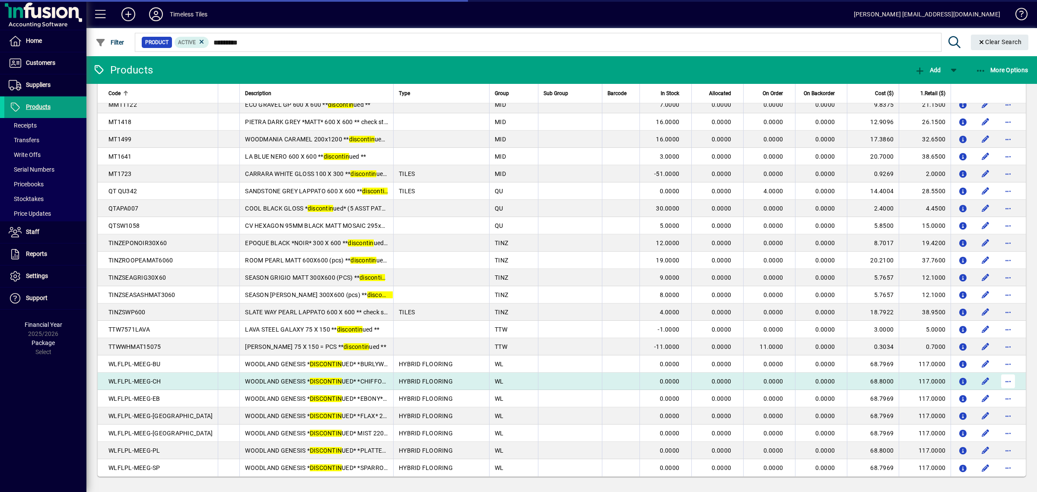
scroll to position [485, 0]
click at [998, 382] on span "button" at bounding box center [1008, 381] width 21 height 21
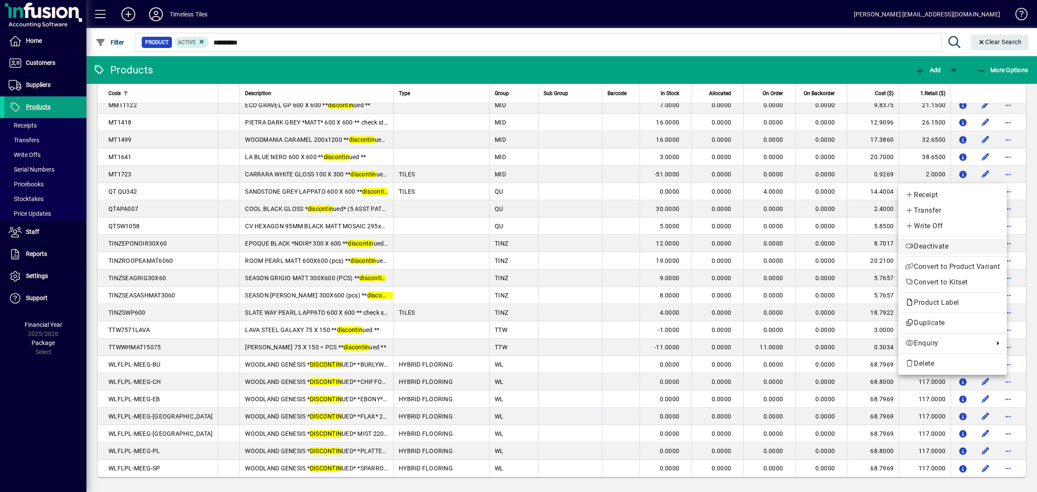
click at [934, 247] on span "Deactivate" at bounding box center [953, 246] width 95 height 10
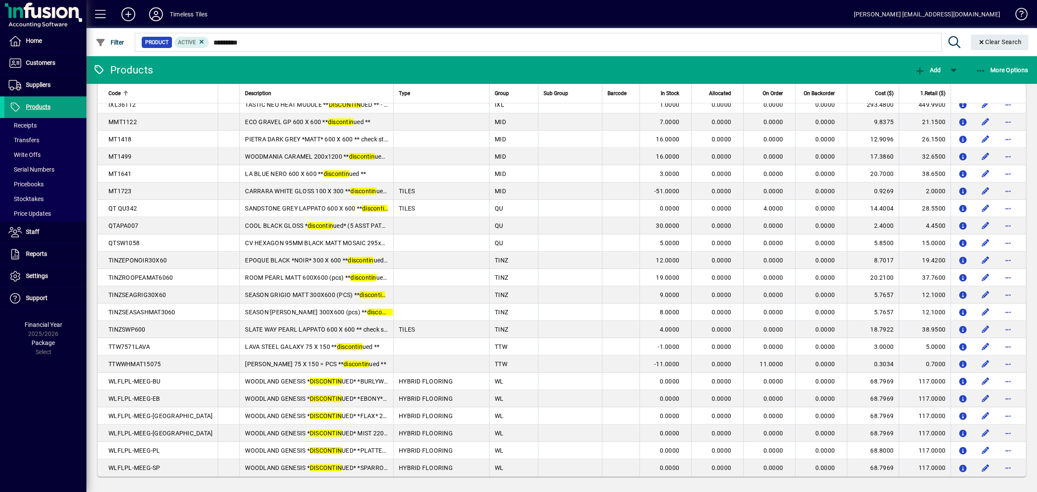
scroll to position [468, 0]
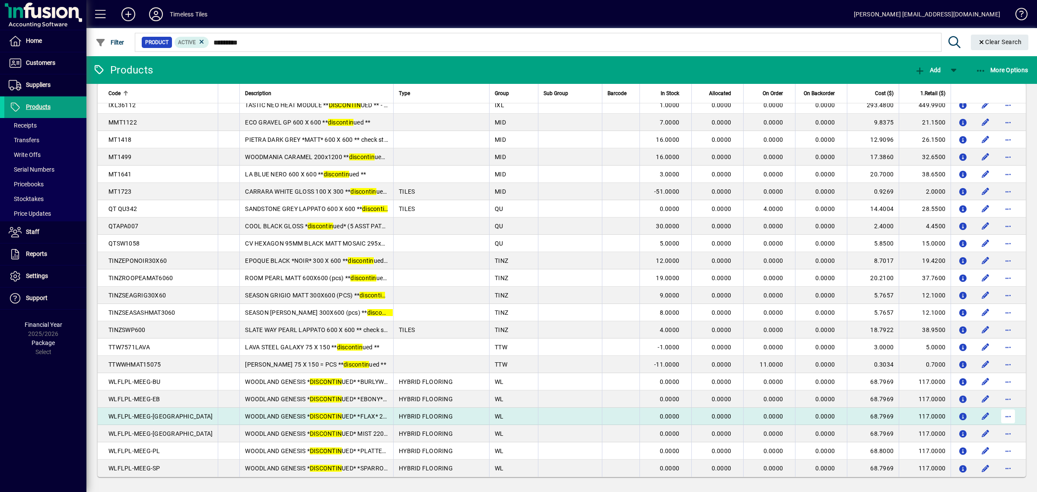
click at [1002, 413] on span "button" at bounding box center [1008, 416] width 21 height 21
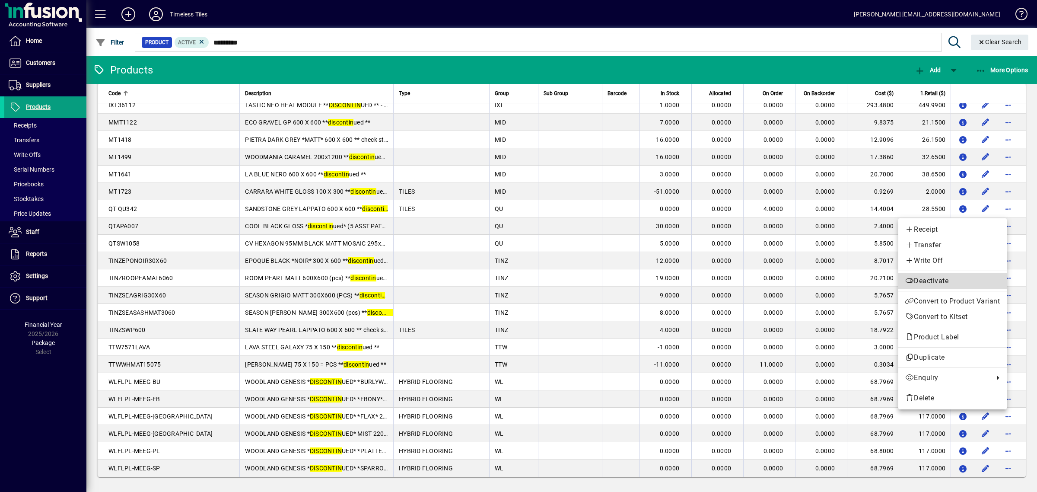
click at [917, 283] on span "Deactivate" at bounding box center [953, 281] width 95 height 10
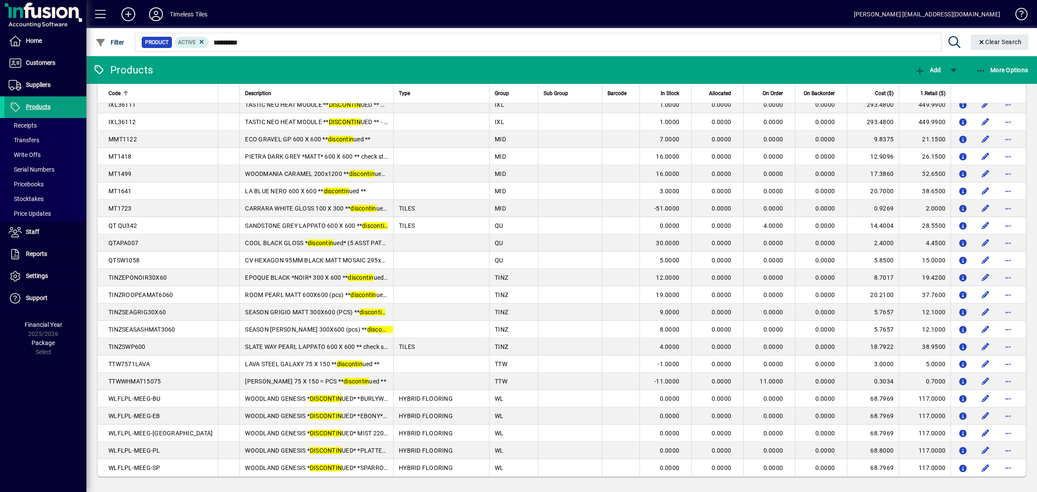
scroll to position [450, 0]
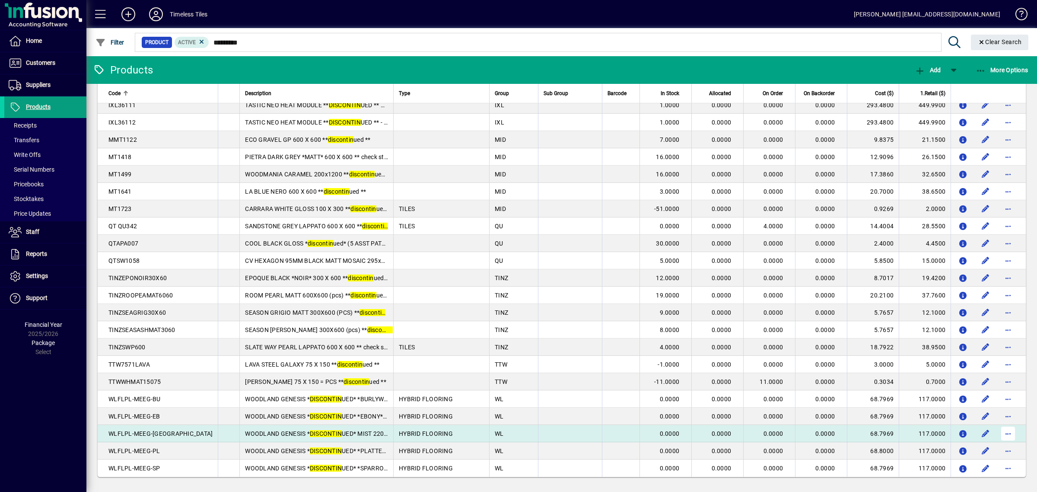
click at [998, 433] on span "button" at bounding box center [1008, 433] width 21 height 21
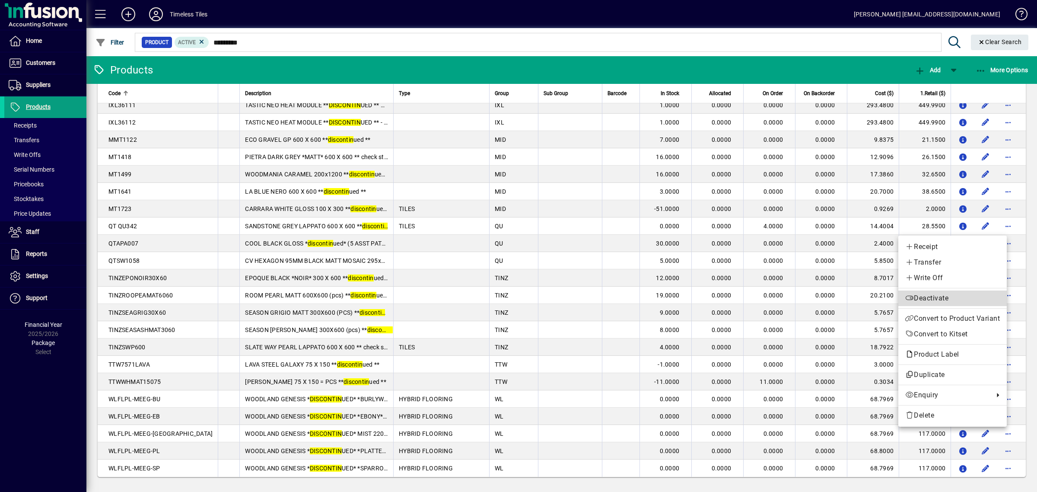
click at [915, 297] on span "Deactivate" at bounding box center [953, 298] width 95 height 10
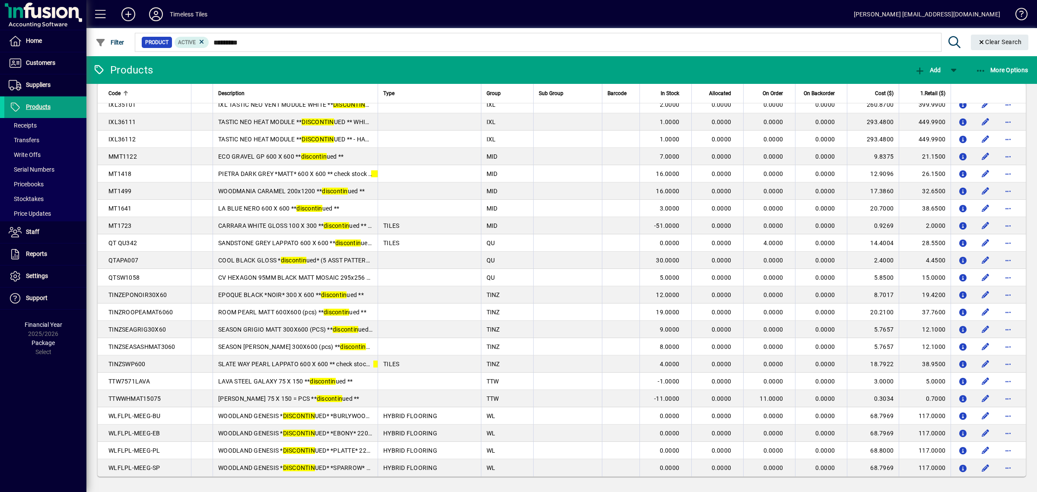
scroll to position [433, 0]
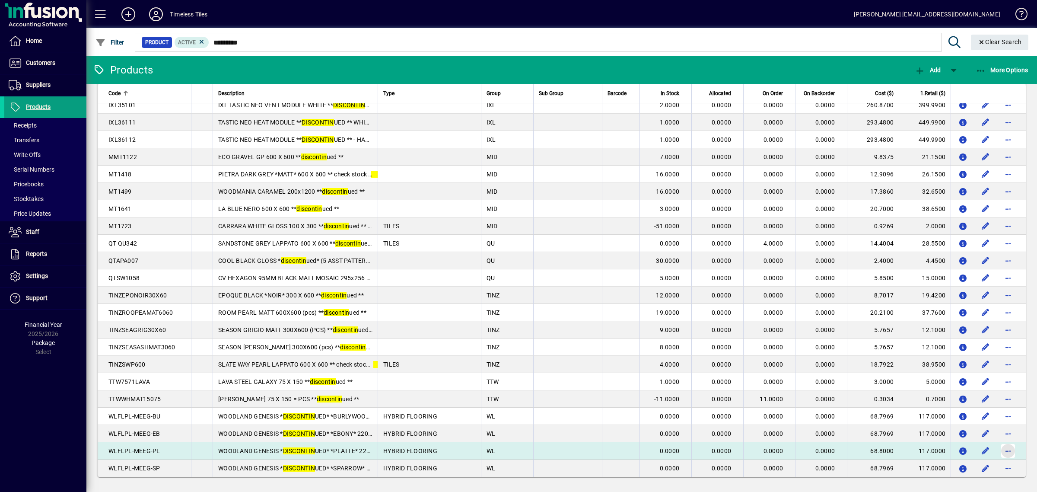
drag, startPoint x: 998, startPoint y: 443, endPoint x: 1003, endPoint y: 452, distance: 9.7
click at [1003, 452] on span "button" at bounding box center [1008, 450] width 21 height 21
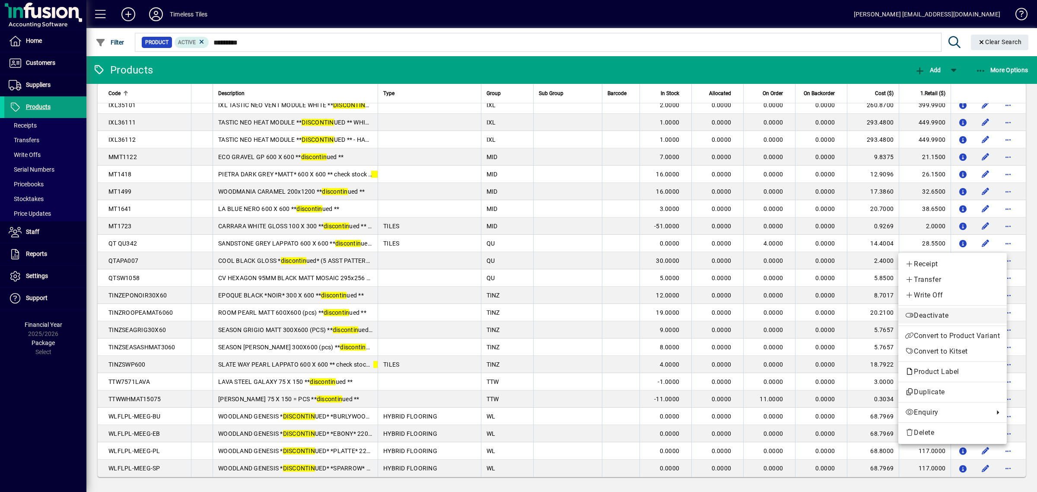
click at [914, 318] on span "Deactivate" at bounding box center [953, 315] width 95 height 10
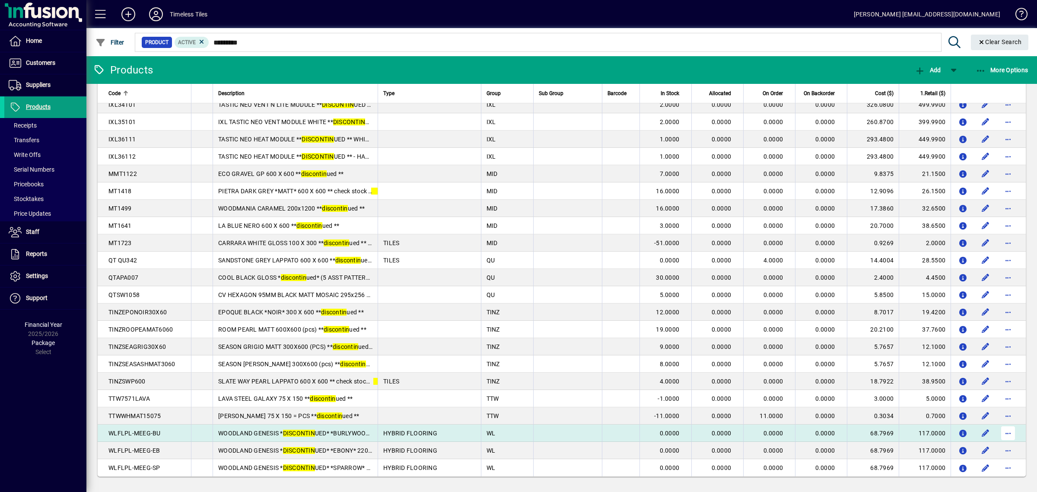
scroll to position [416, 0]
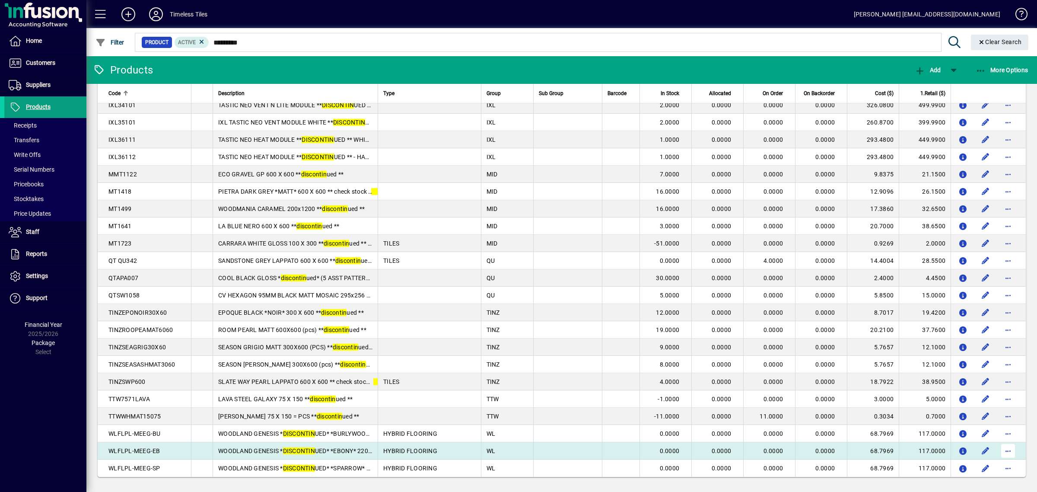
click at [1001, 452] on span "button" at bounding box center [1008, 450] width 21 height 21
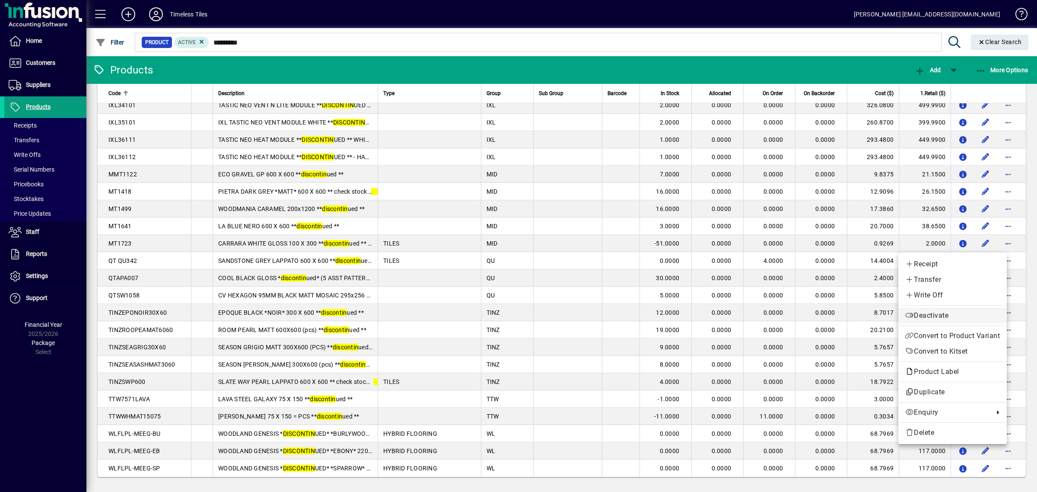
click at [921, 316] on span "Deactivate" at bounding box center [953, 315] width 95 height 10
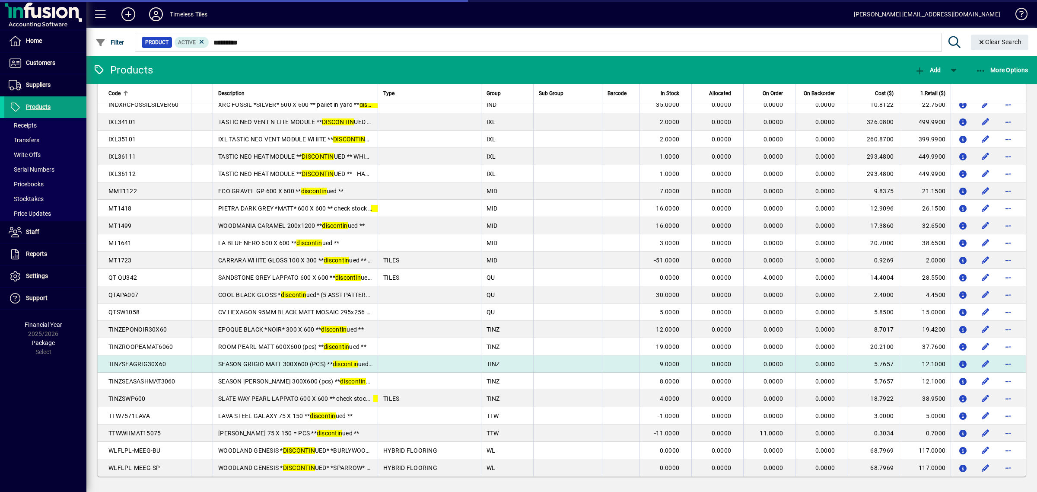
scroll to position [399, 0]
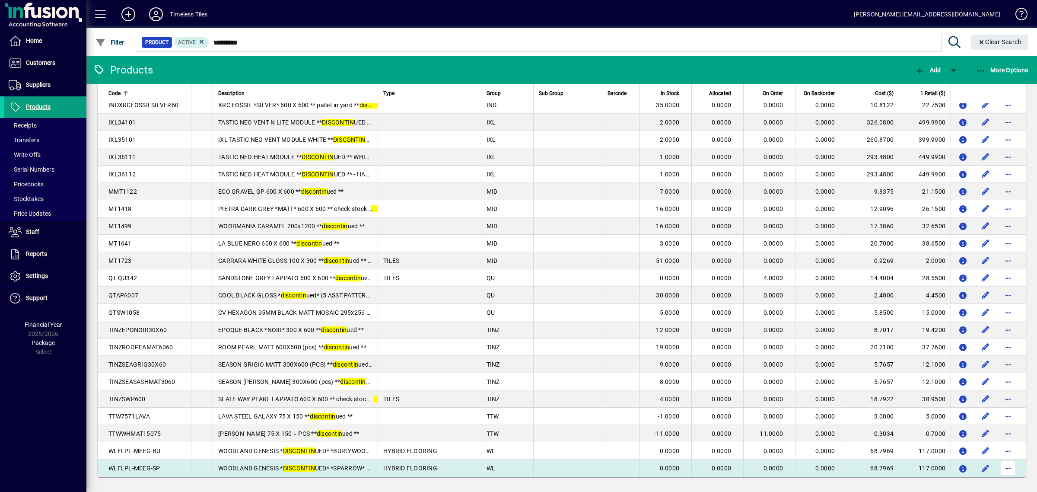
click at [1000, 463] on span "button" at bounding box center [1008, 468] width 21 height 21
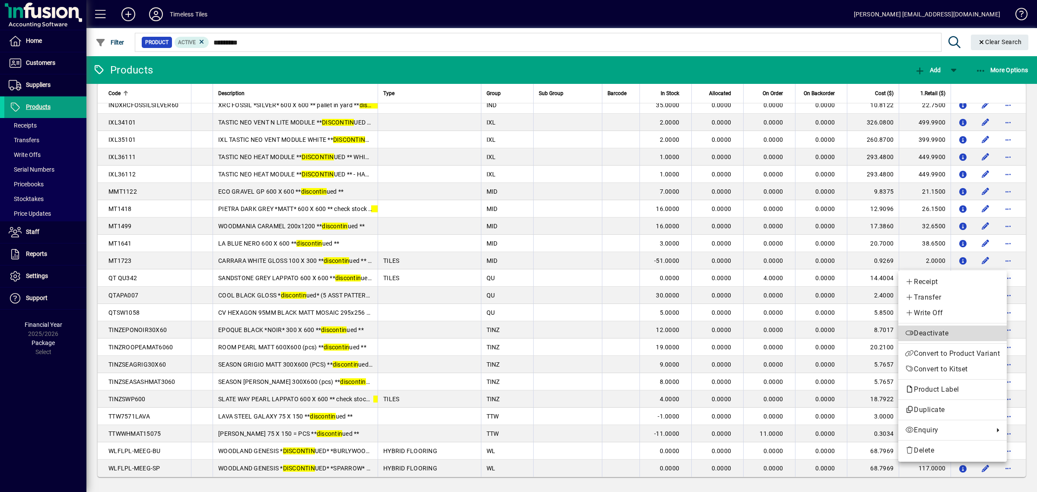
click at [919, 330] on span "Deactivate" at bounding box center [953, 333] width 95 height 10
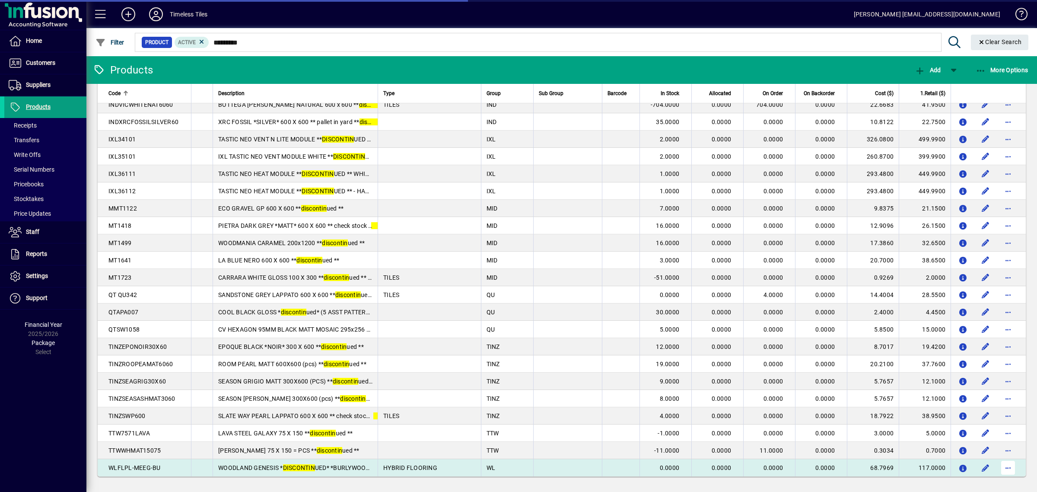
scroll to position [381, 0]
click at [1004, 468] on span "button" at bounding box center [1008, 468] width 21 height 21
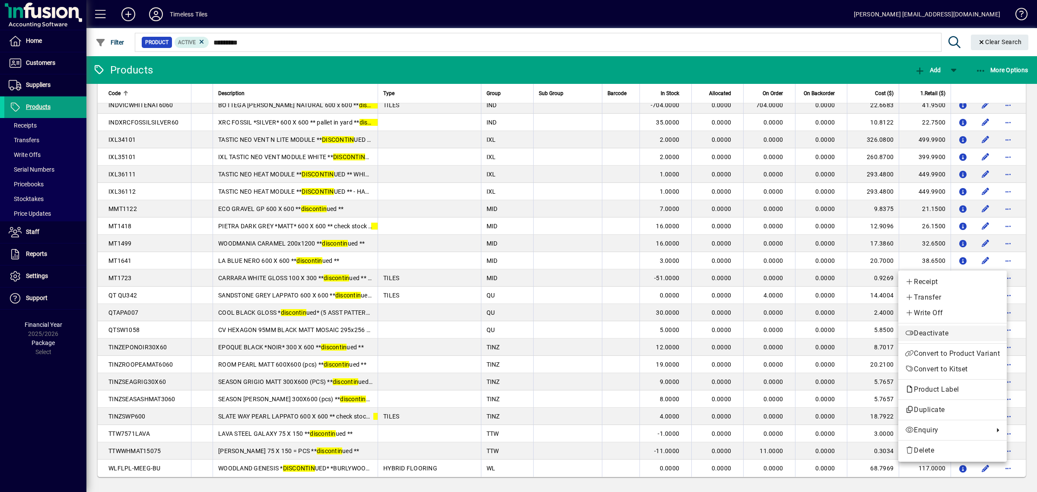
click at [926, 334] on span "Deactivate" at bounding box center [953, 333] width 95 height 10
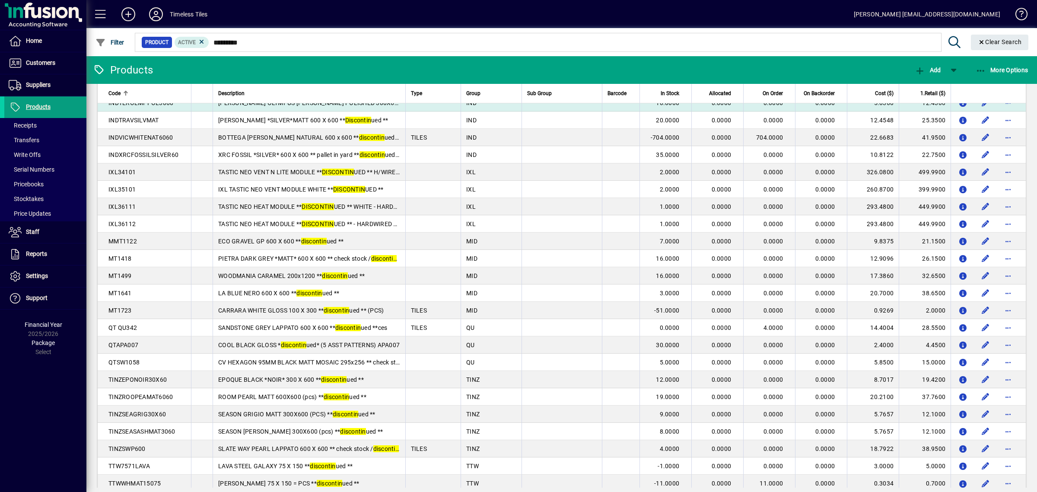
scroll to position [364, 0]
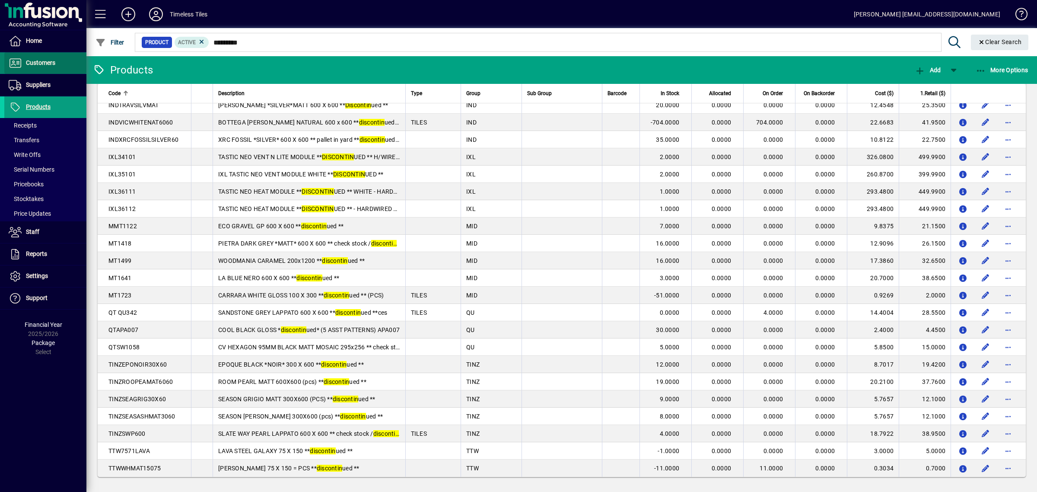
click at [45, 67] on span "Customers" at bounding box center [29, 63] width 51 height 10
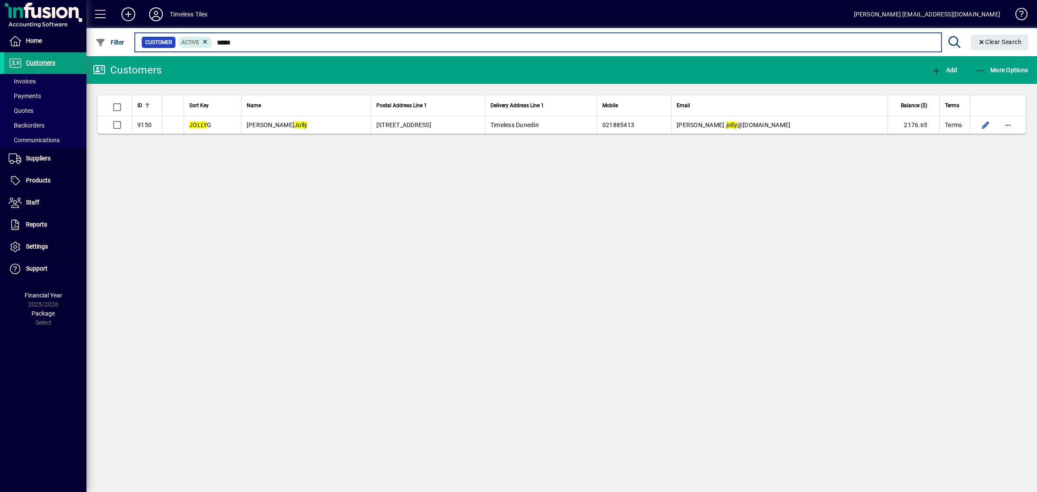
type input "*****"
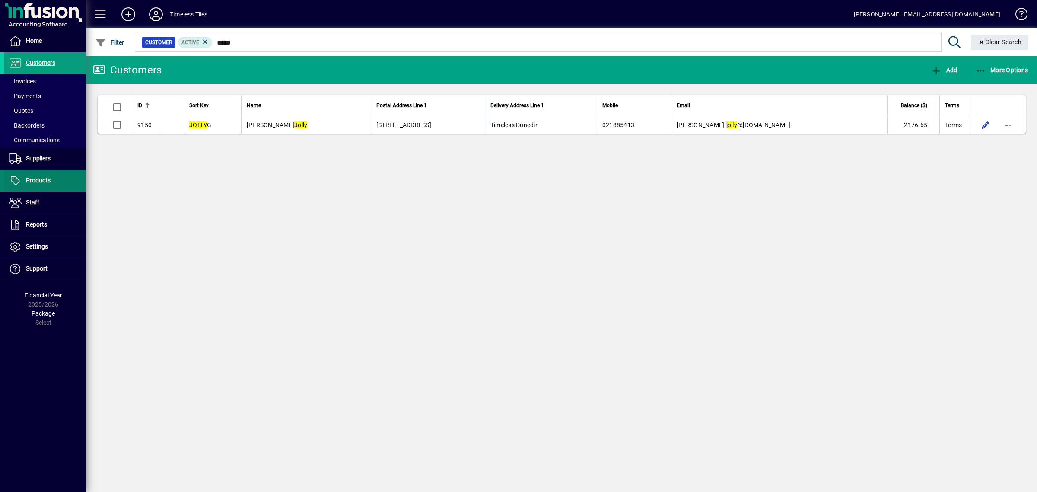
click at [52, 182] on span at bounding box center [45, 180] width 82 height 21
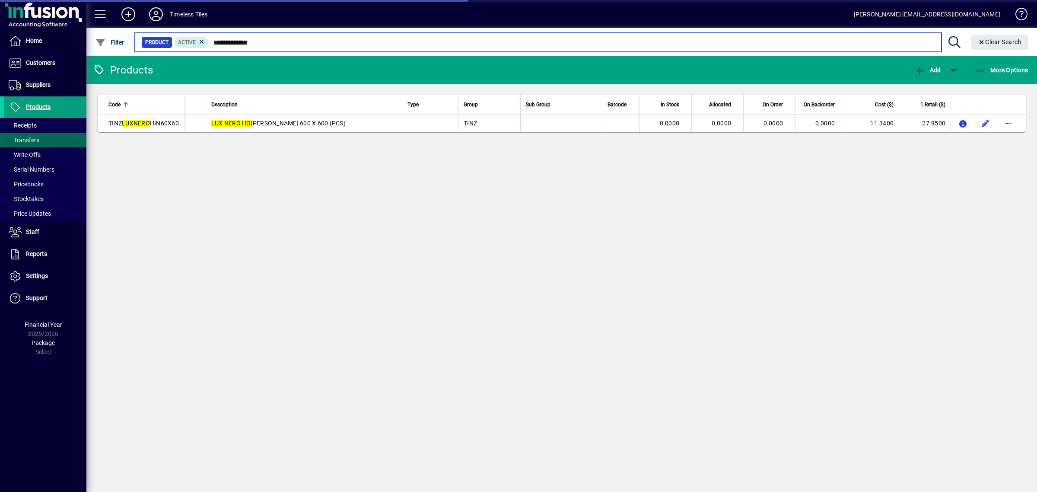
type input "**********"
